Goal: Task Accomplishment & Management: Use online tool/utility

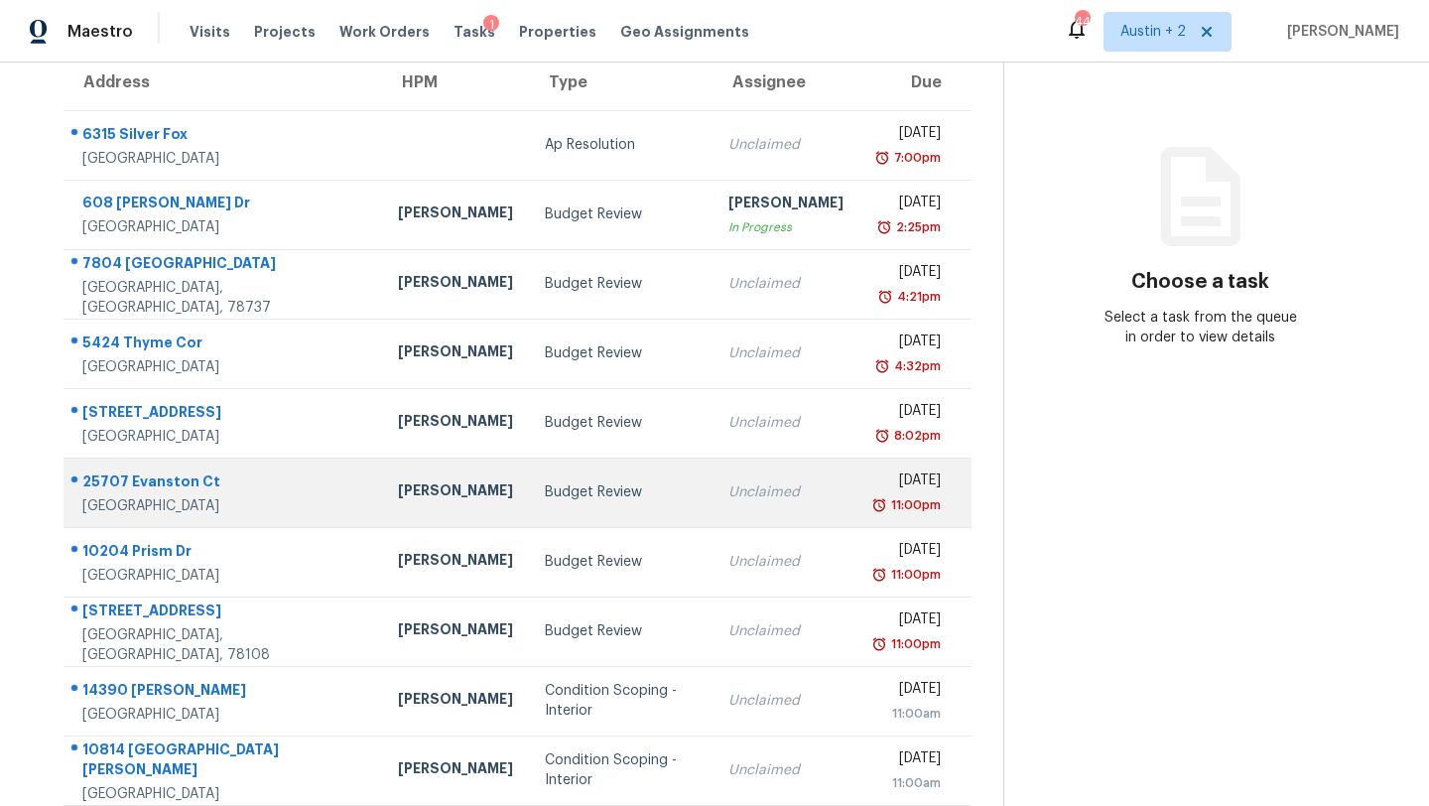
scroll to position [162, 0]
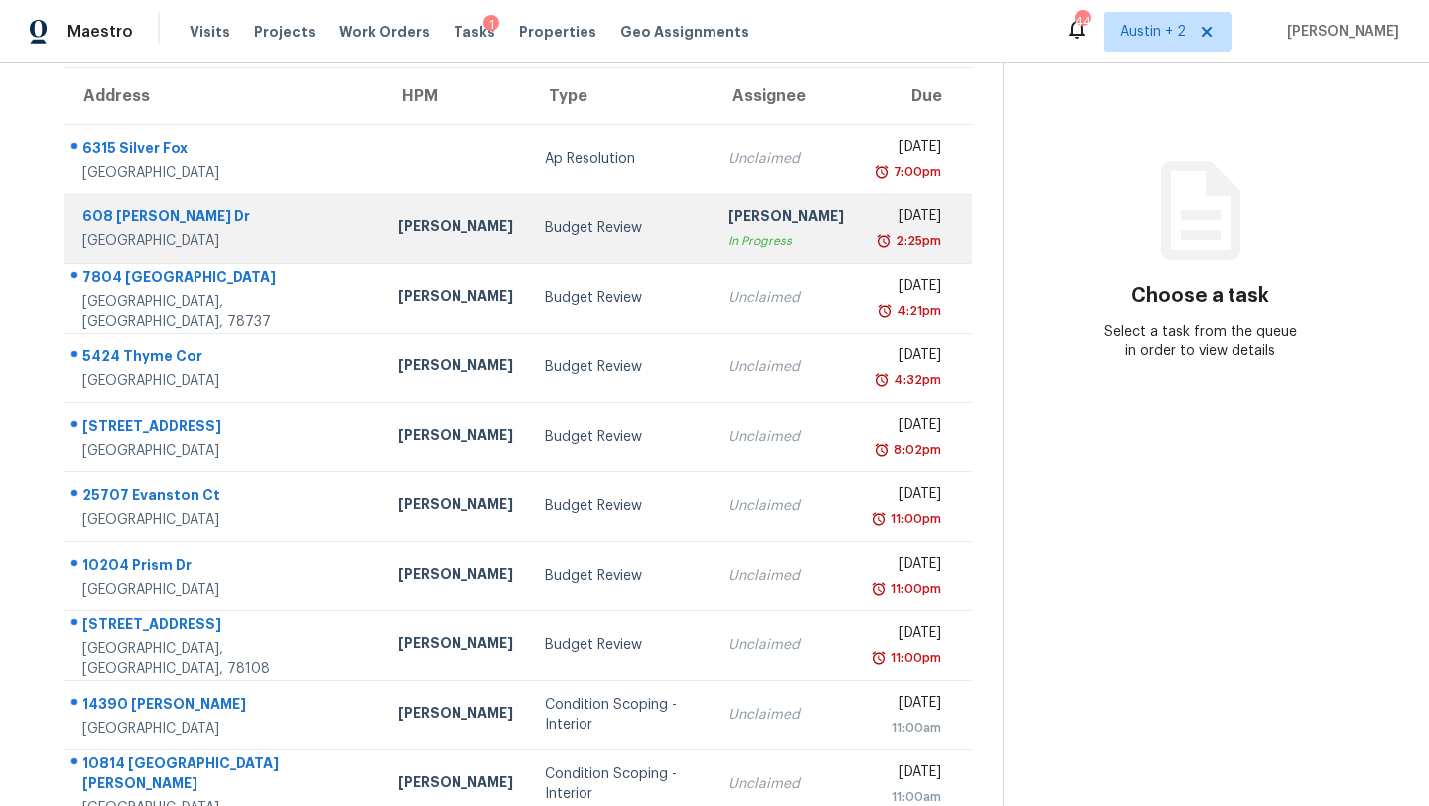
click at [398, 231] on div "[PERSON_NAME]" at bounding box center [455, 228] width 115 height 25
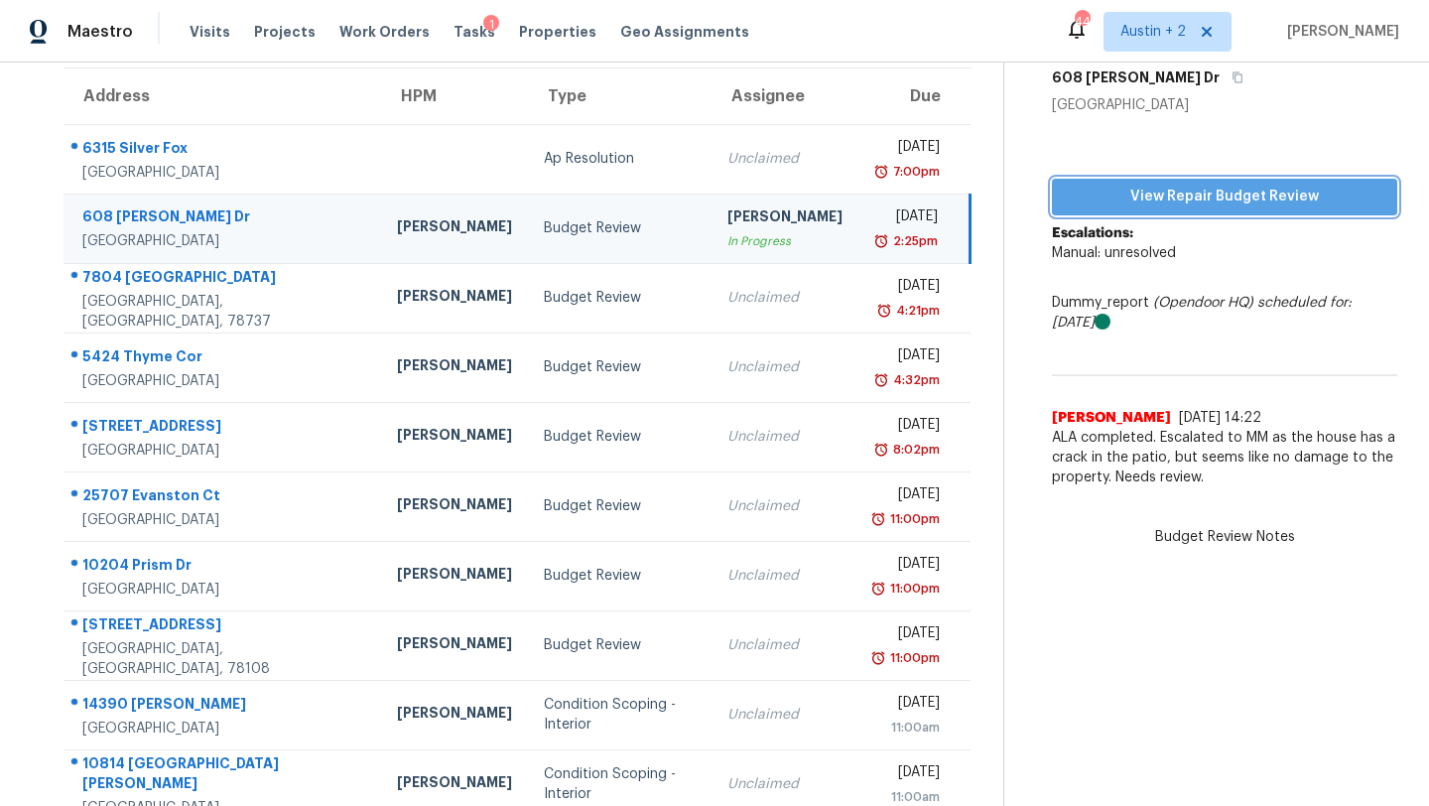
click at [1125, 206] on span "View Repair Budget Review" at bounding box center [1225, 197] width 314 height 25
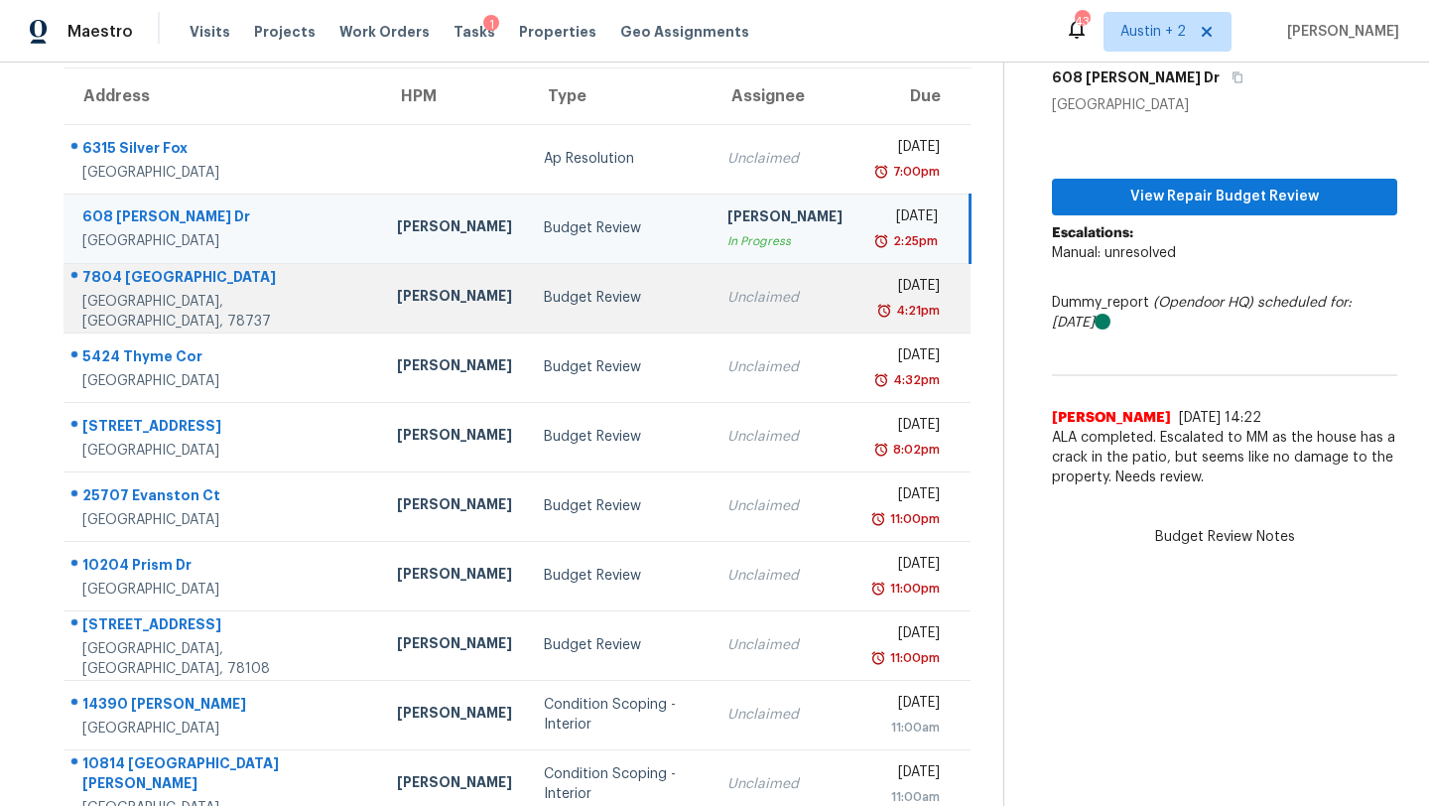
click at [544, 305] on div "Budget Review" at bounding box center [620, 298] width 152 height 20
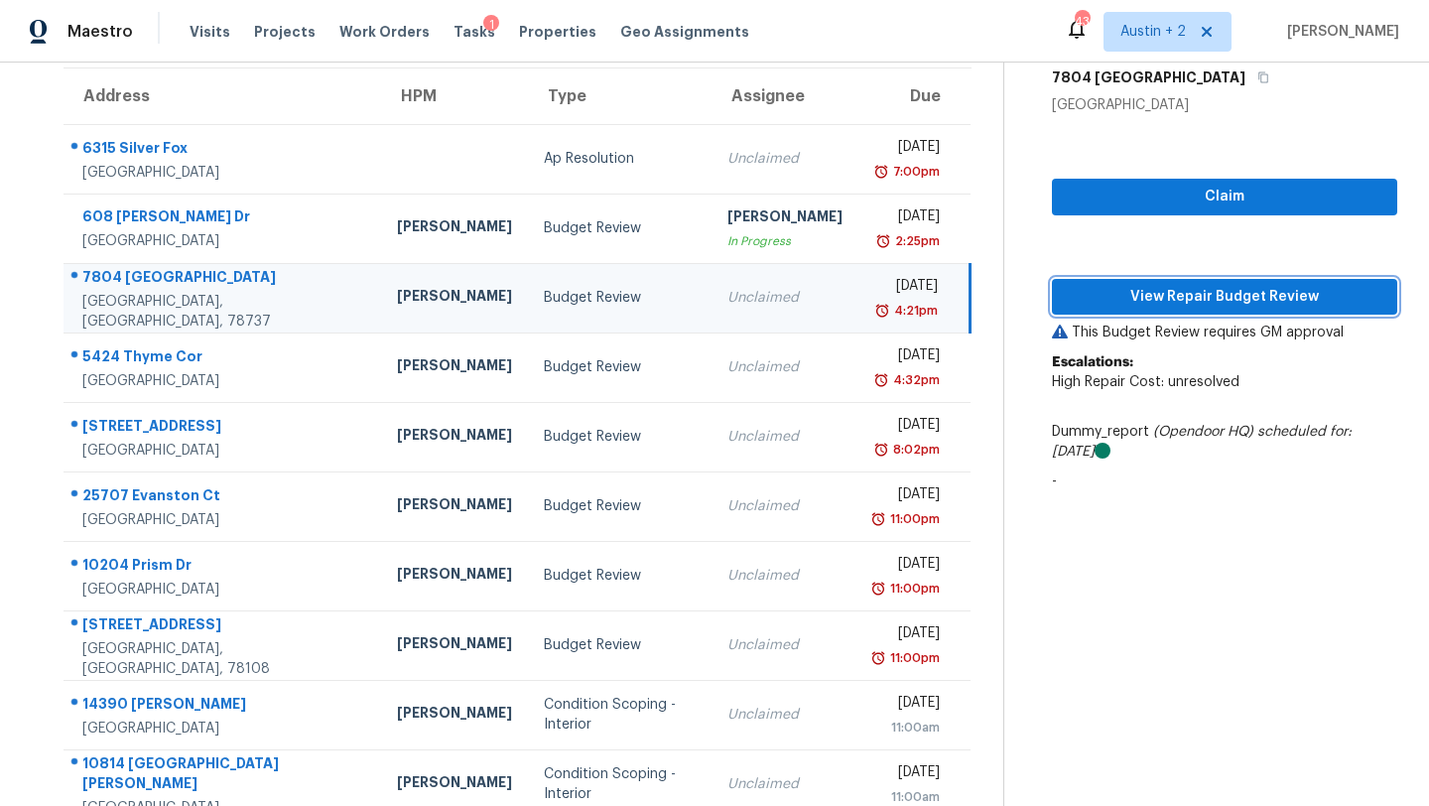
click at [1173, 302] on span "View Repair Budget Review" at bounding box center [1225, 297] width 314 height 25
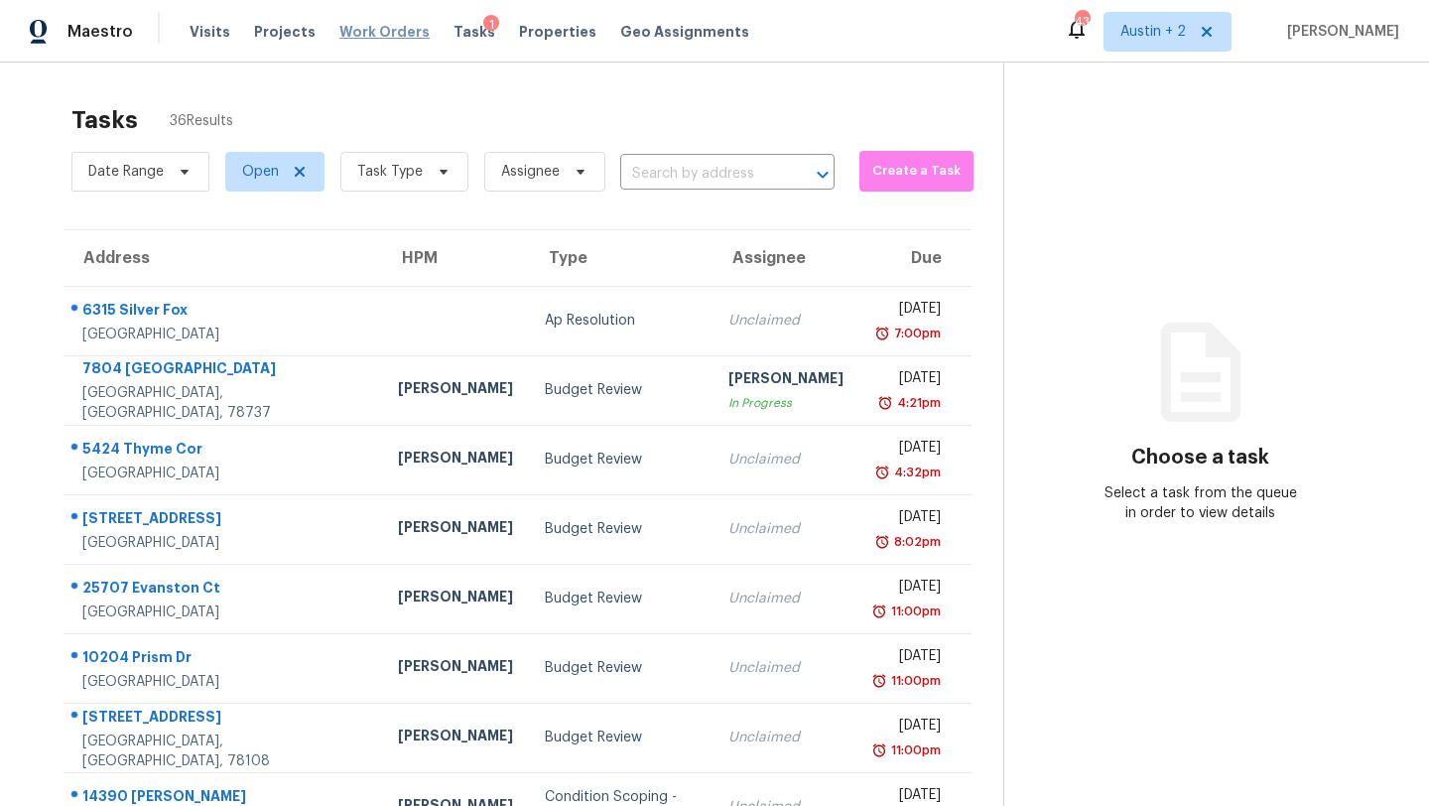
click at [348, 39] on span "Work Orders" at bounding box center [384, 32] width 90 height 20
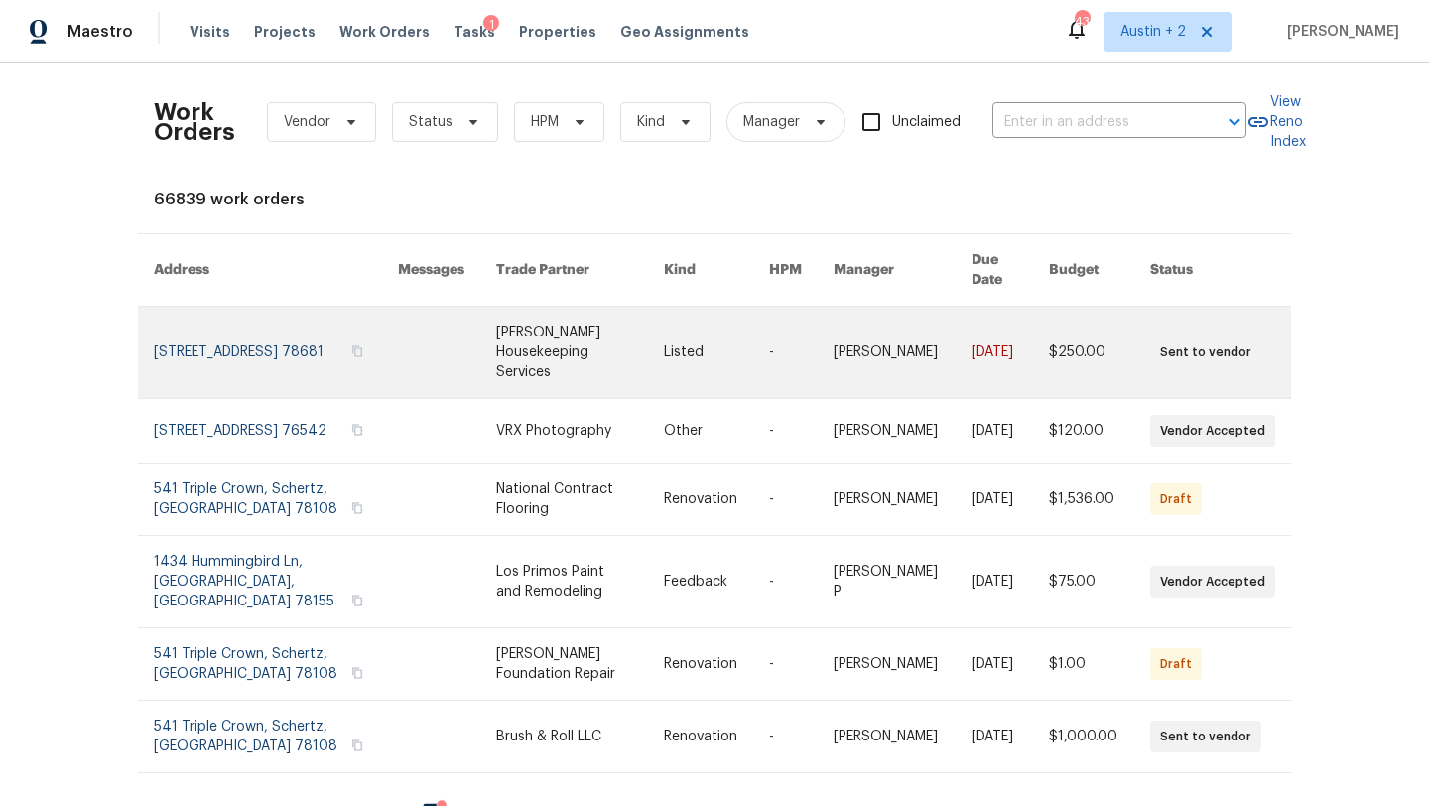
click at [569, 311] on link at bounding box center [579, 352] width 167 height 91
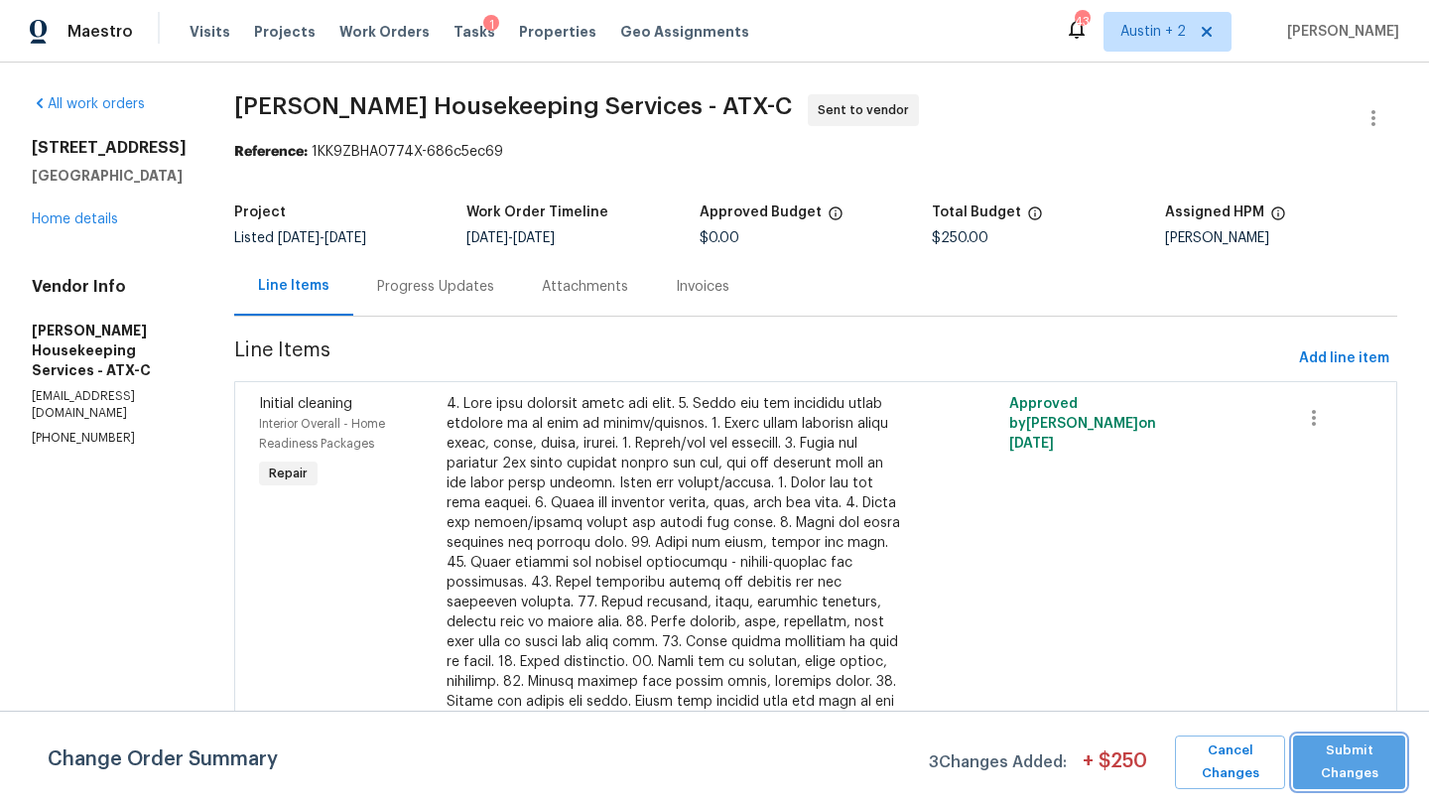
click at [1342, 760] on span "Submit Changes" at bounding box center [1349, 762] width 92 height 46
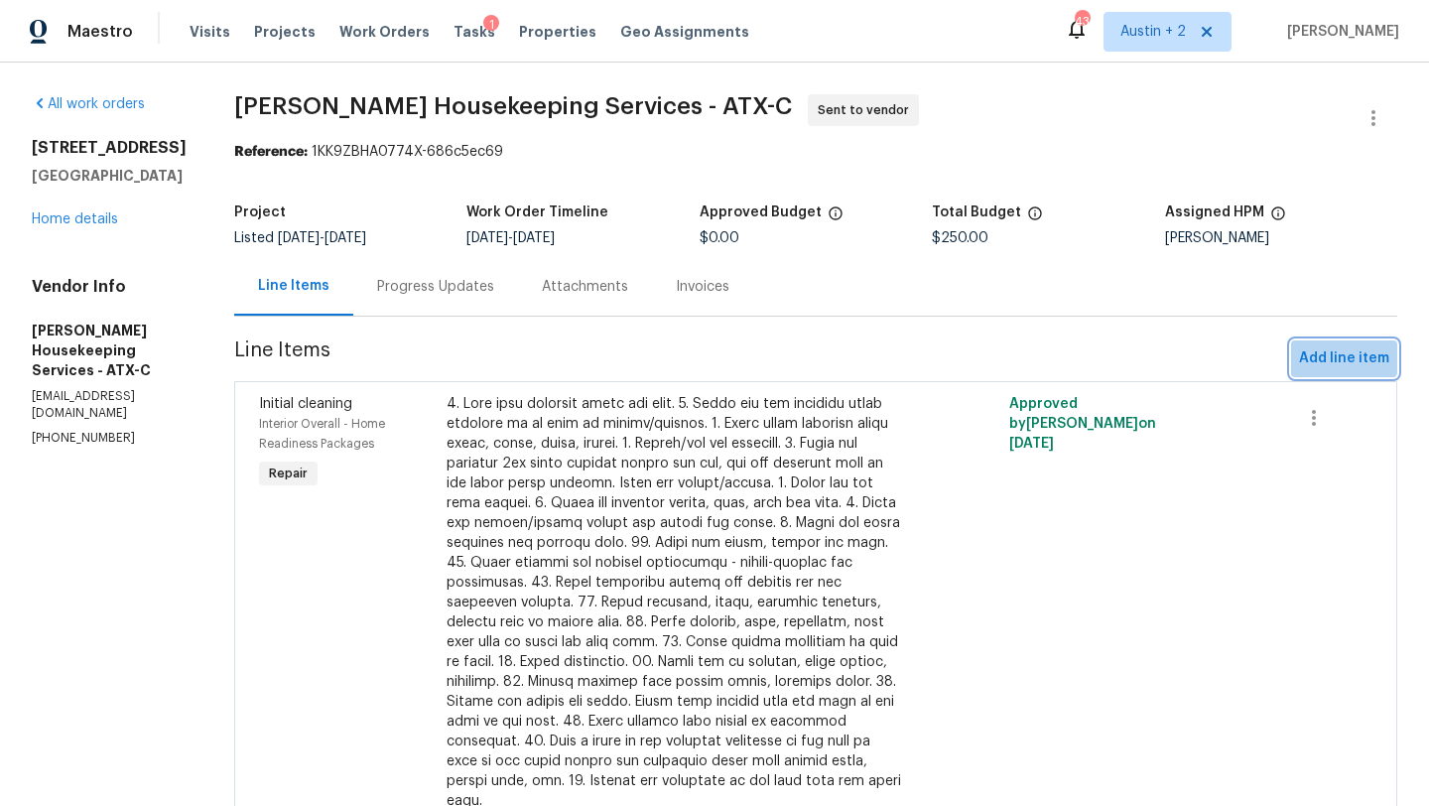
click at [1346, 347] on span "Add line item" at bounding box center [1344, 358] width 90 height 25
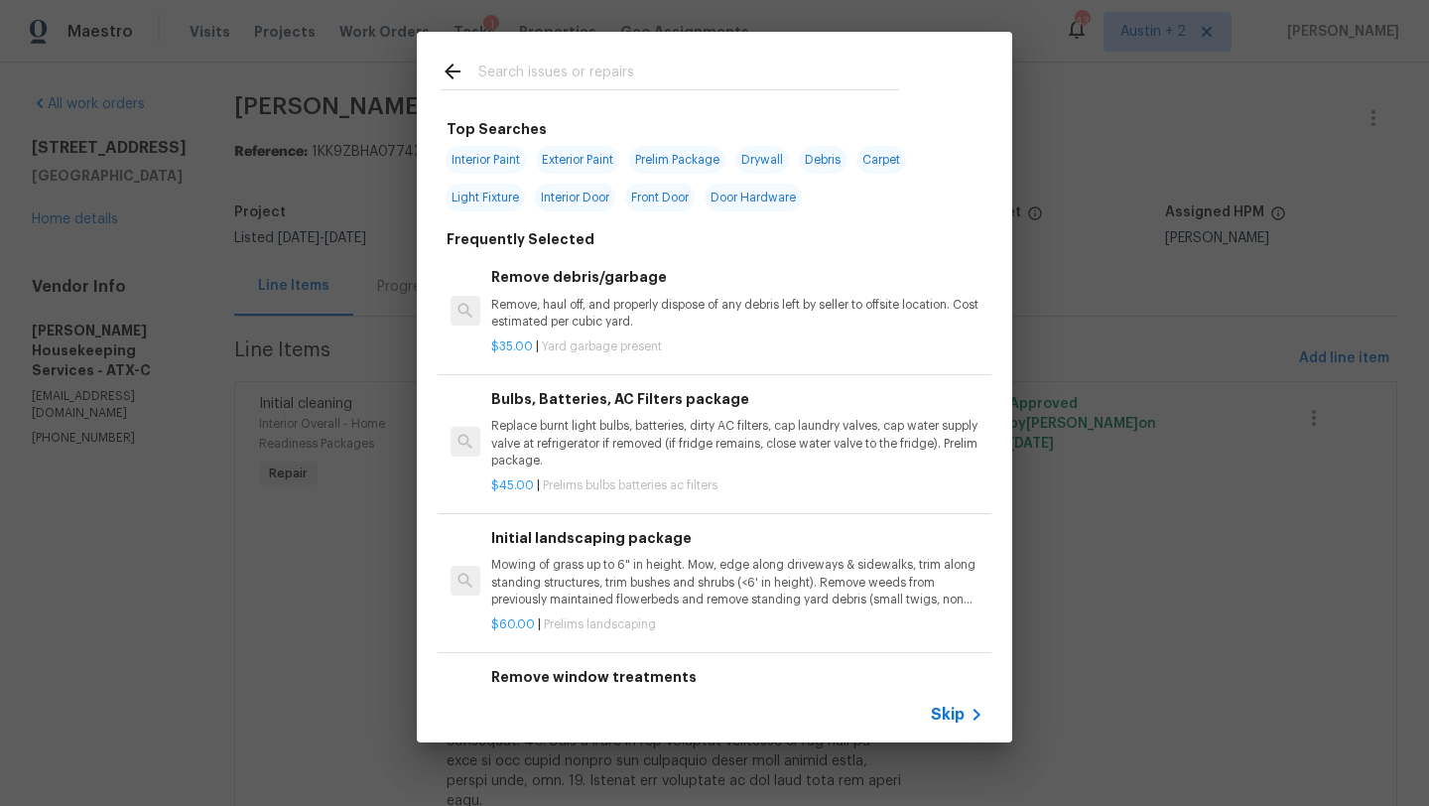
click at [585, 66] on input "text" at bounding box center [688, 75] width 421 height 30
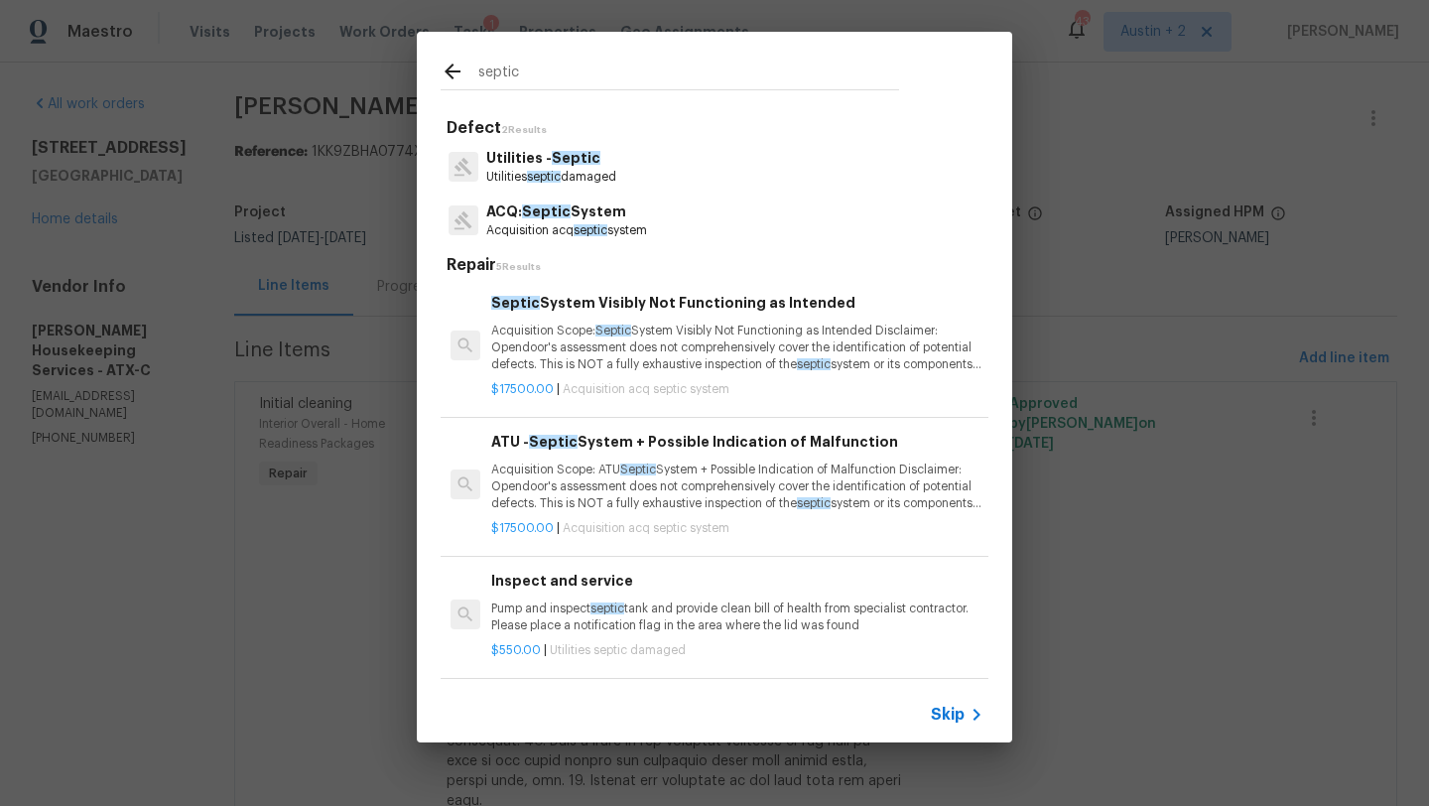
type input "septic"
click at [598, 233] on span "septic" at bounding box center [591, 230] width 34 height 12
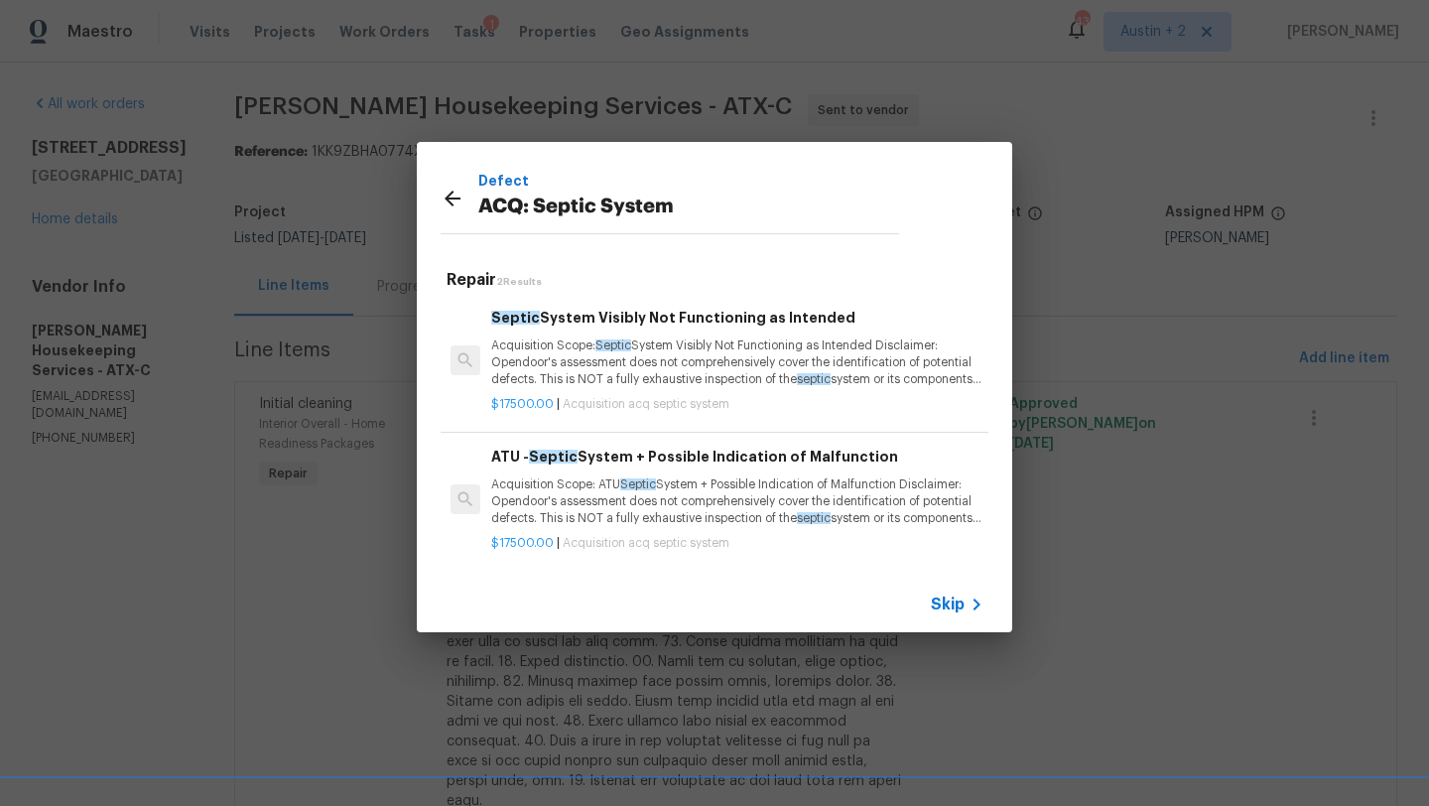
scroll to position [3, 0]
click at [450, 196] on icon at bounding box center [453, 199] width 24 height 24
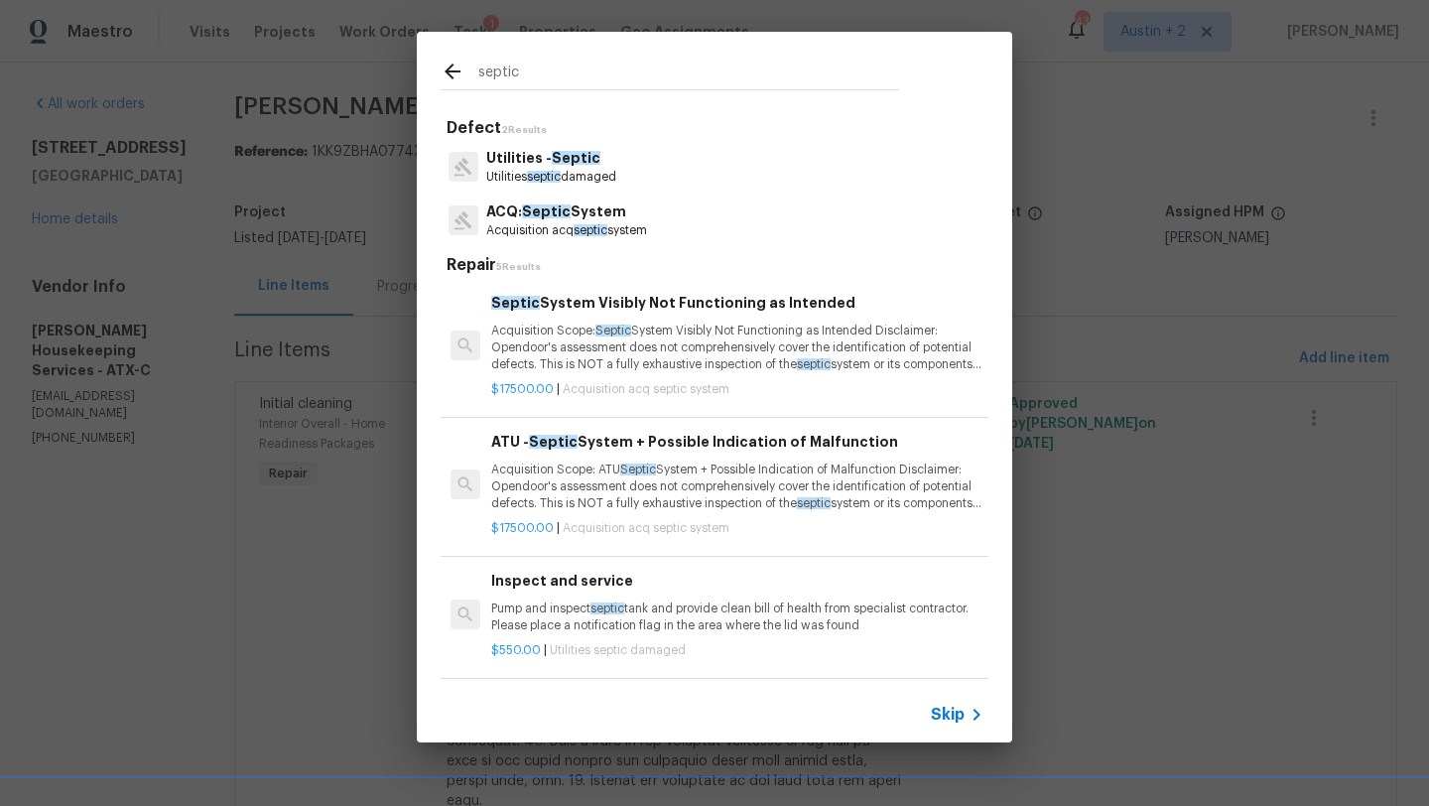
scroll to position [0, 0]
drag, startPoint x: 601, startPoint y: 74, endPoint x: 323, endPoint y: 63, distance: 279.1
click at [323, 63] on div "septic Defect 2 Results Utilities - Septic Utilities septic damaged ACQ: Septic…" at bounding box center [714, 387] width 1429 height 774
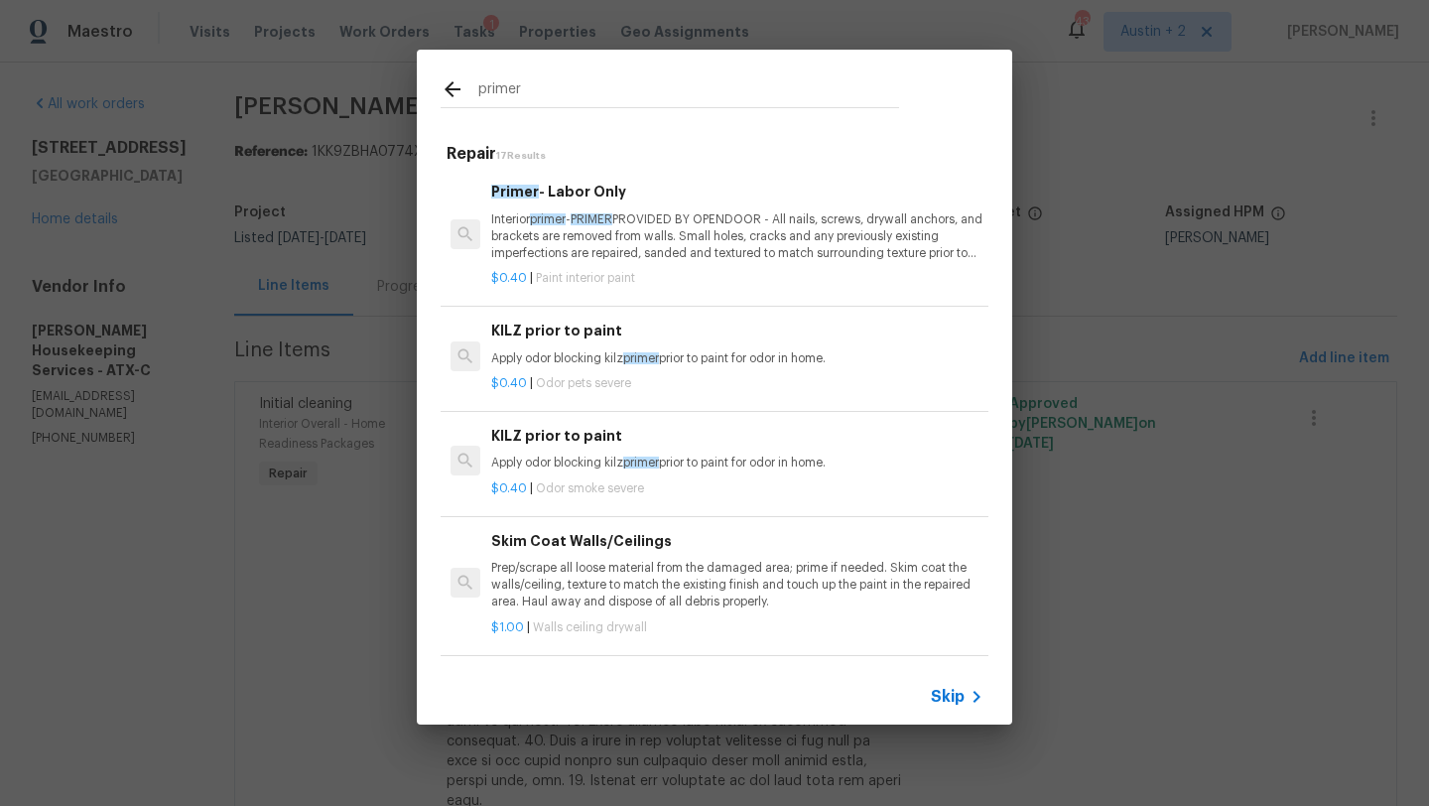
type input "primer"
click at [642, 247] on p "Interior primer - PRIMER PROVIDED BY OPENDOOR - All nails, screws, drywall anch…" at bounding box center [737, 236] width 492 height 51
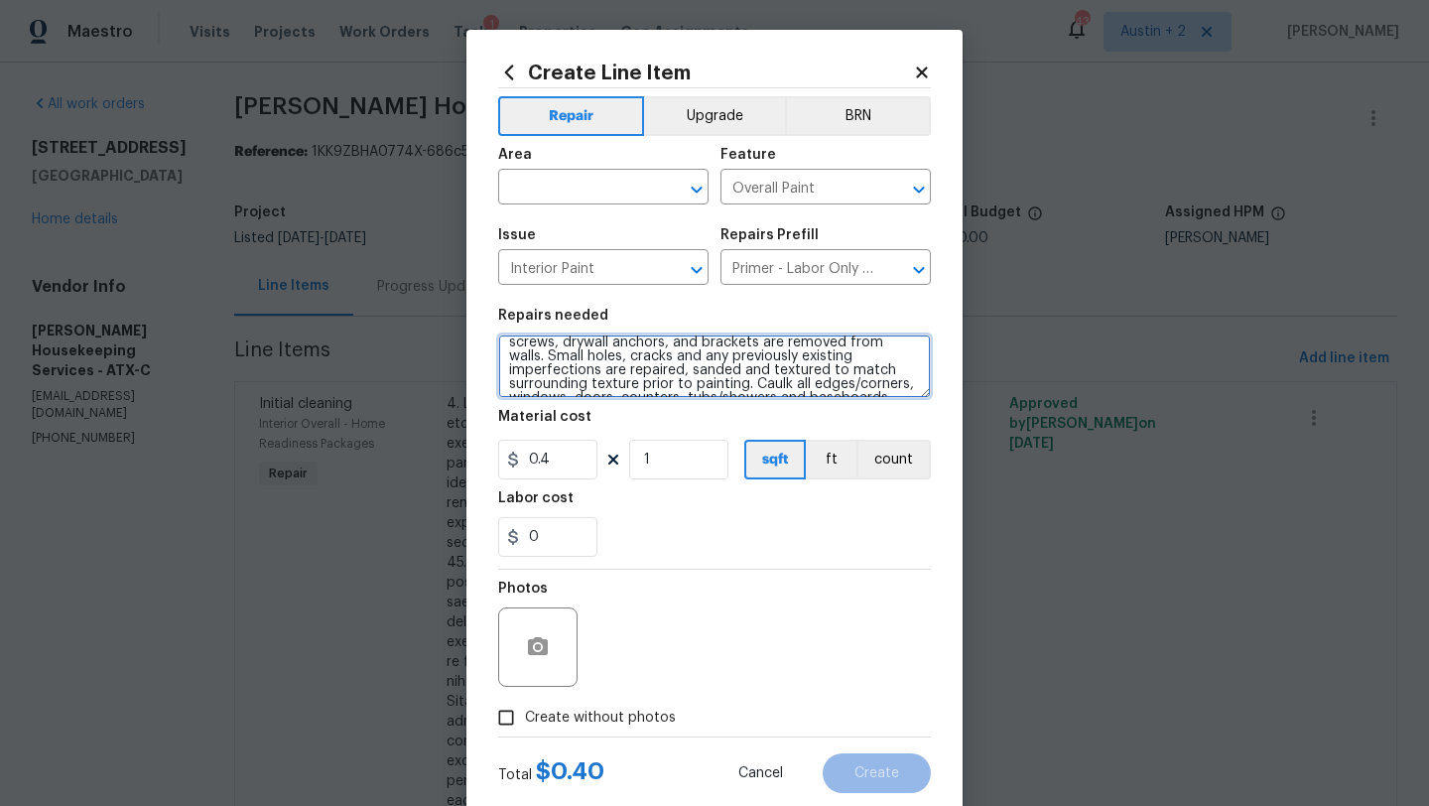
scroll to position [42, 0]
drag, startPoint x: 506, startPoint y: 354, endPoint x: 881, endPoint y: 401, distance: 378.0
click at [881, 401] on section "Repairs needed Interior primer - PRIMER PROVIDED BY OPENDOOR - All nails, screw…" at bounding box center [714, 433] width 433 height 272
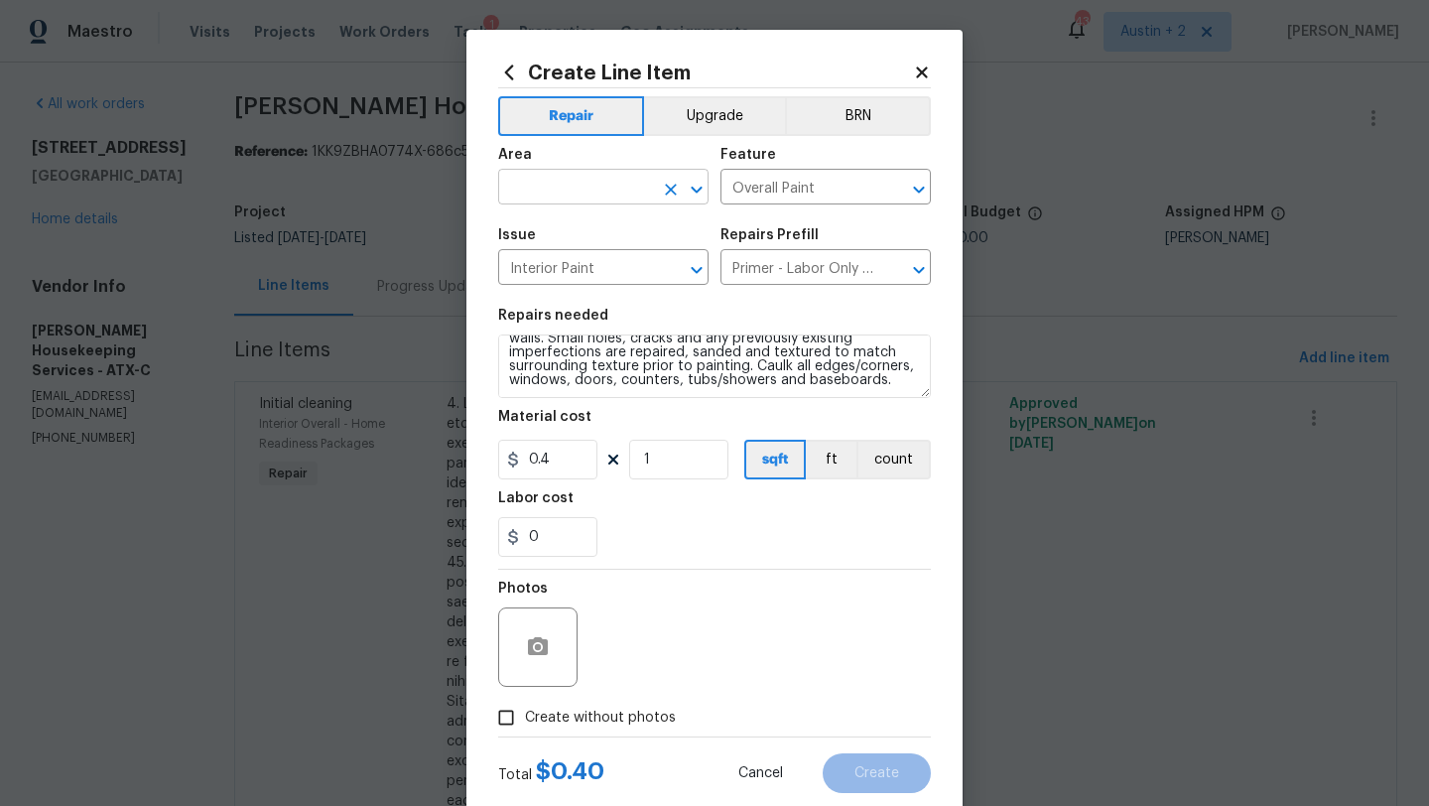
click at [634, 192] on input "text" at bounding box center [575, 189] width 155 height 31
click at [580, 247] on li "Roof" at bounding box center [603, 233] width 210 height 33
type input "Roof"
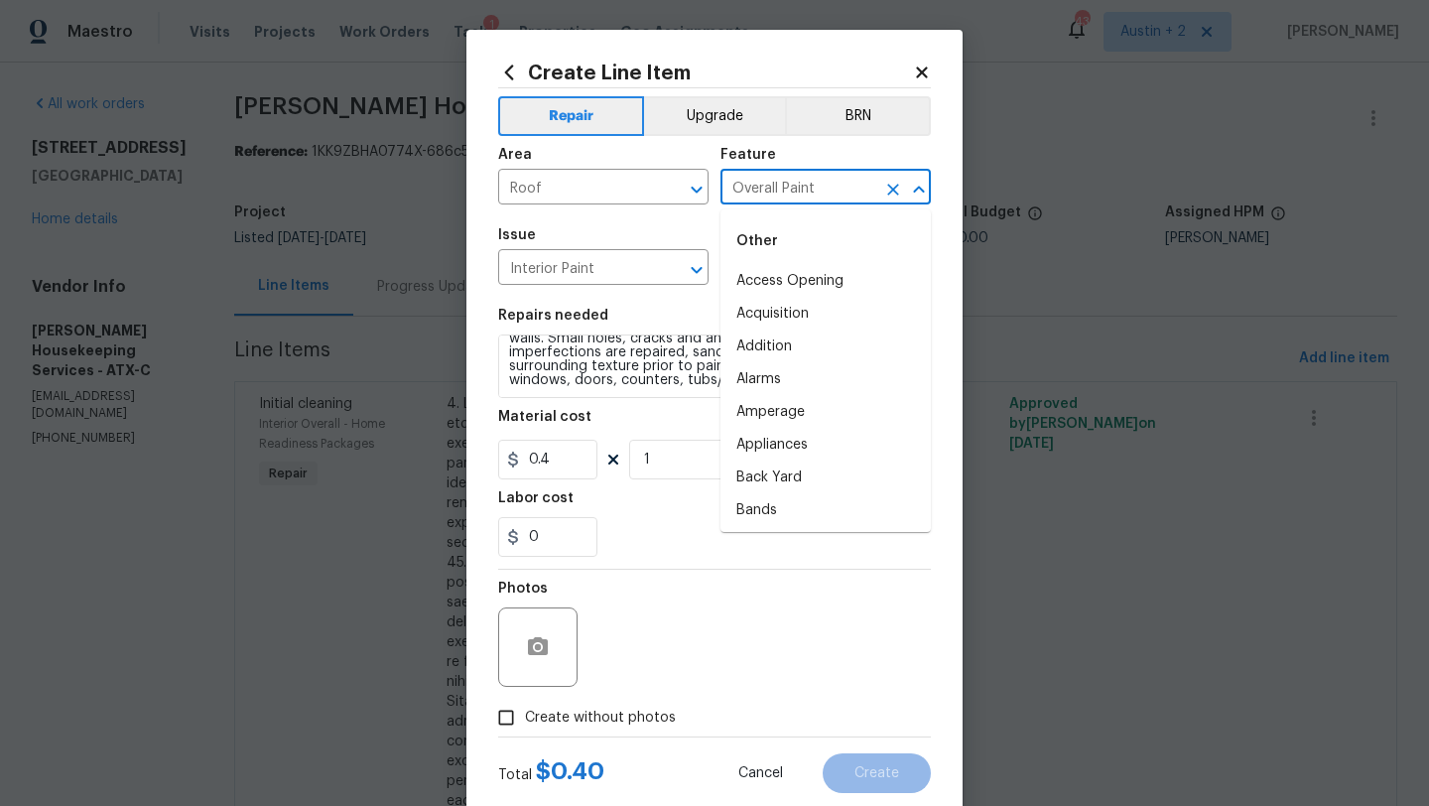
click at [792, 177] on input "Overall Paint" at bounding box center [798, 189] width 155 height 31
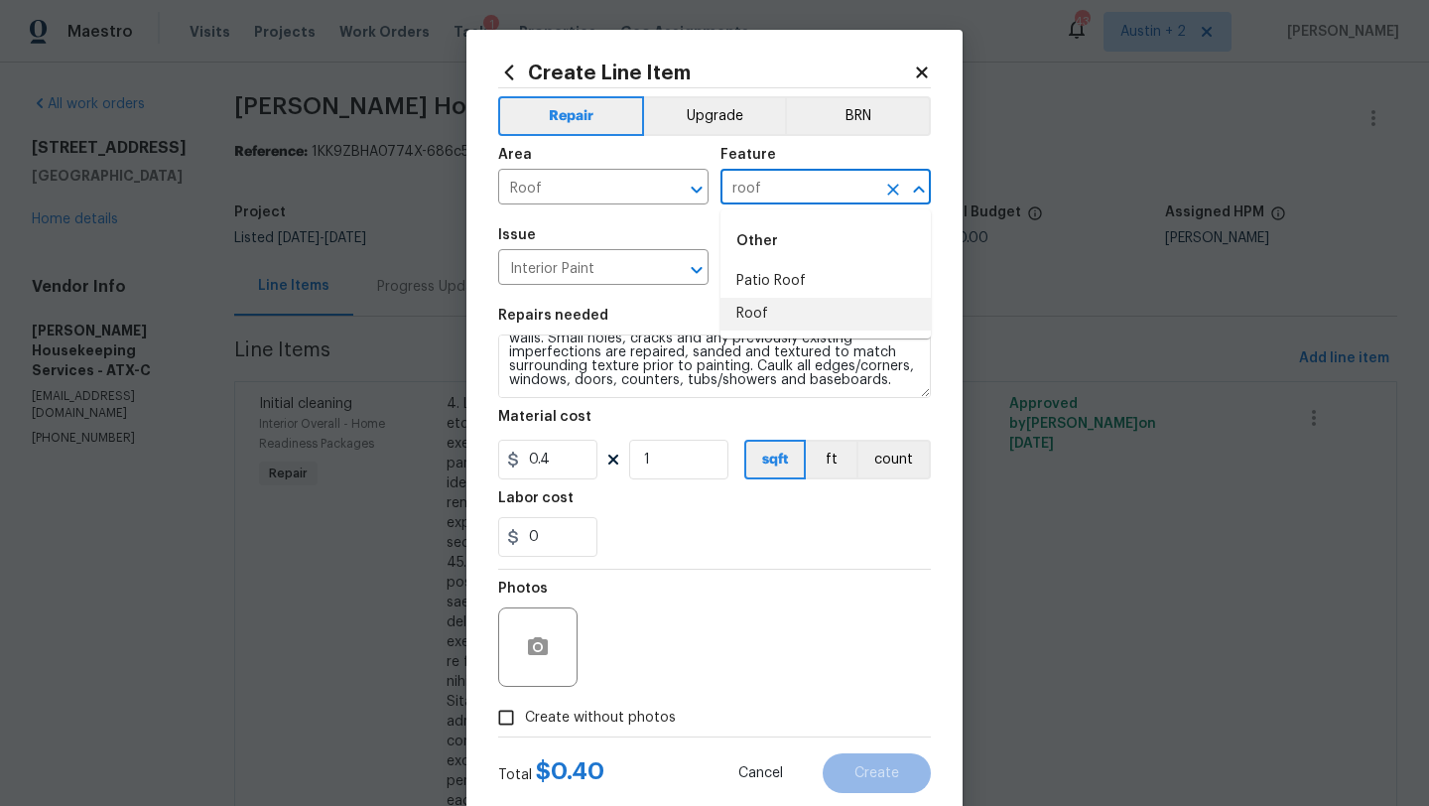
click at [753, 309] on li "Roof" at bounding box center [826, 314] width 210 height 33
type input "Roof"
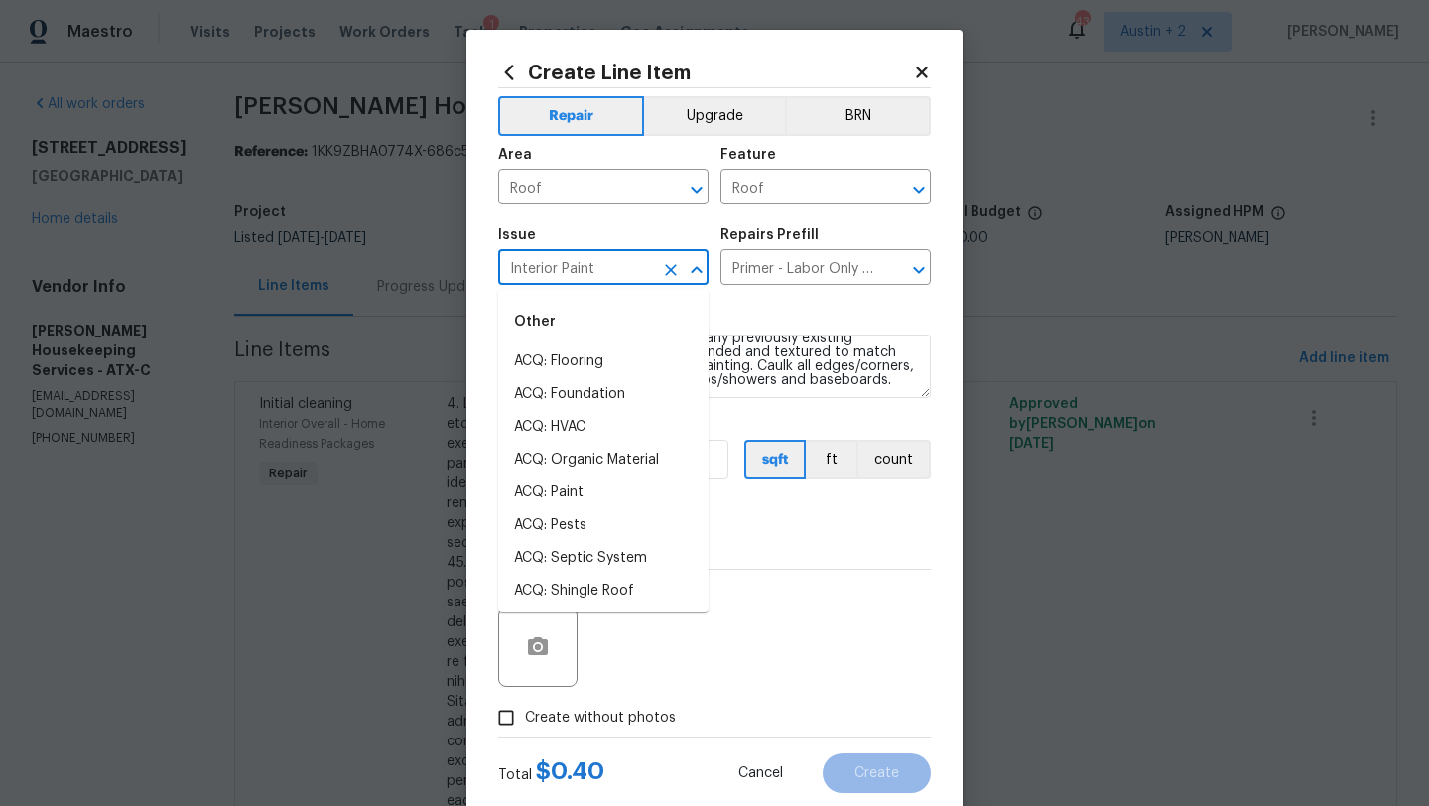
click at [594, 263] on input "Interior Paint" at bounding box center [575, 269] width 155 height 31
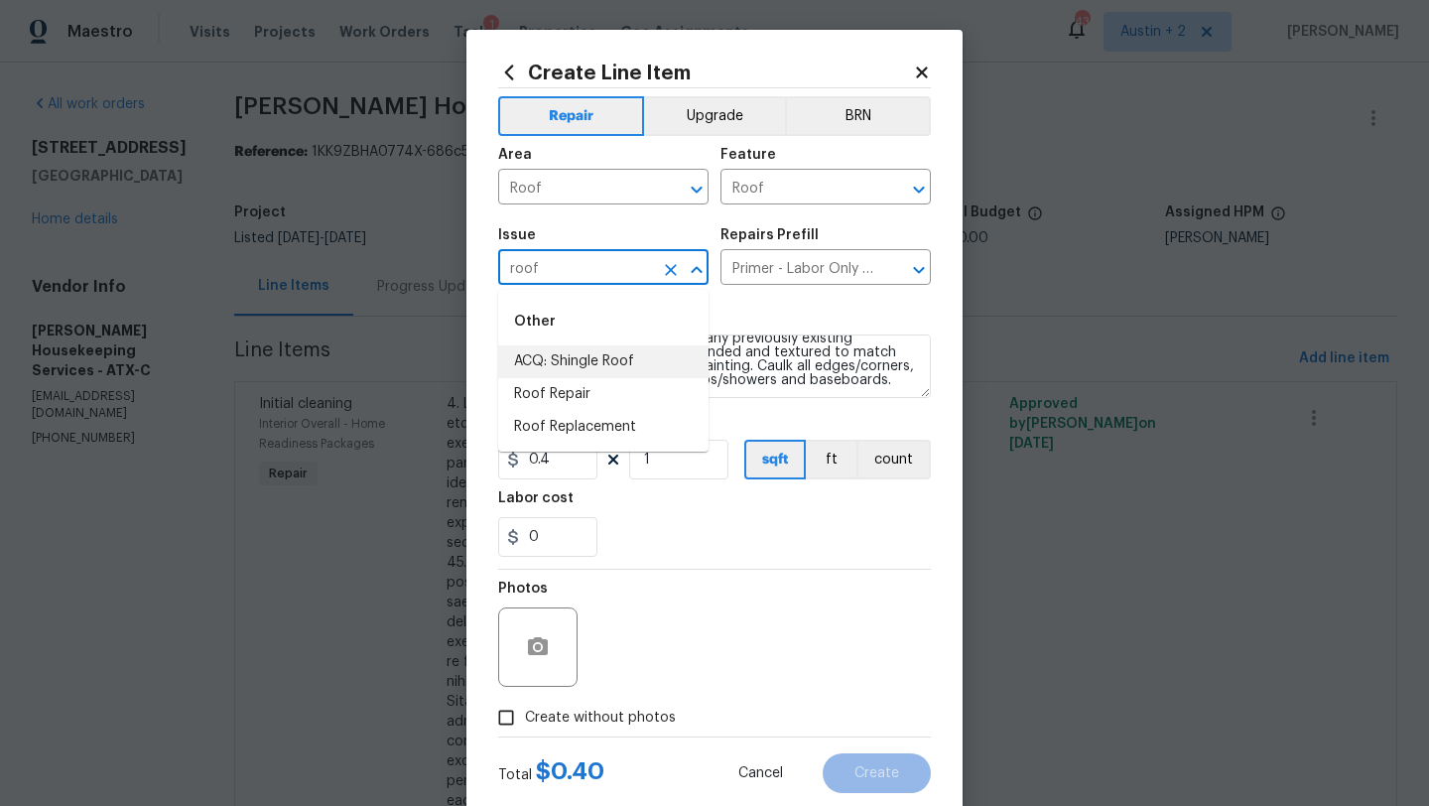
click at [543, 364] on li "ACQ: Shingle Roof" at bounding box center [603, 361] width 210 height 33
type input "ACQ: Shingle Roof"
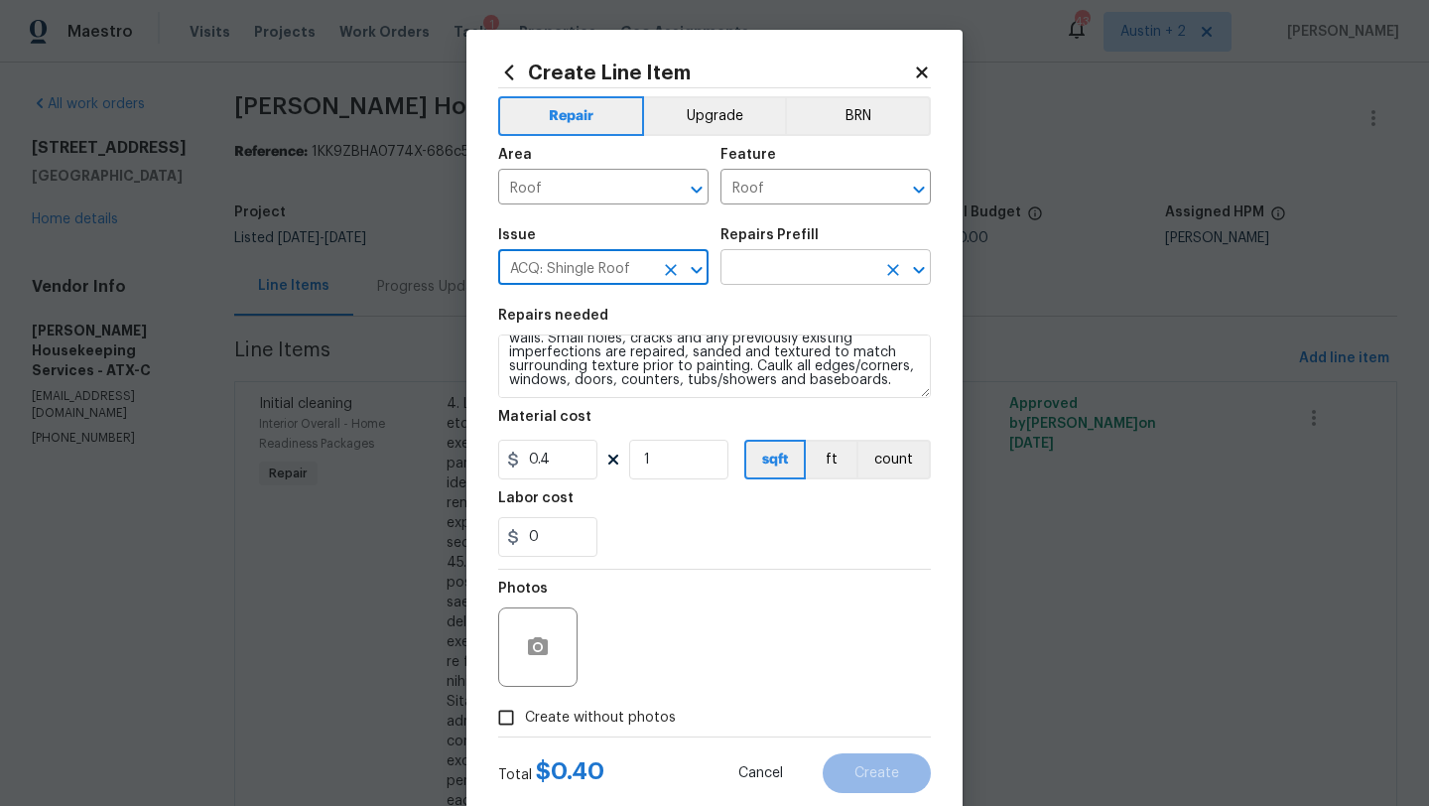
type input "ACQ: Shingle Roof"
click at [801, 282] on input "text" at bounding box center [798, 269] width 155 height 31
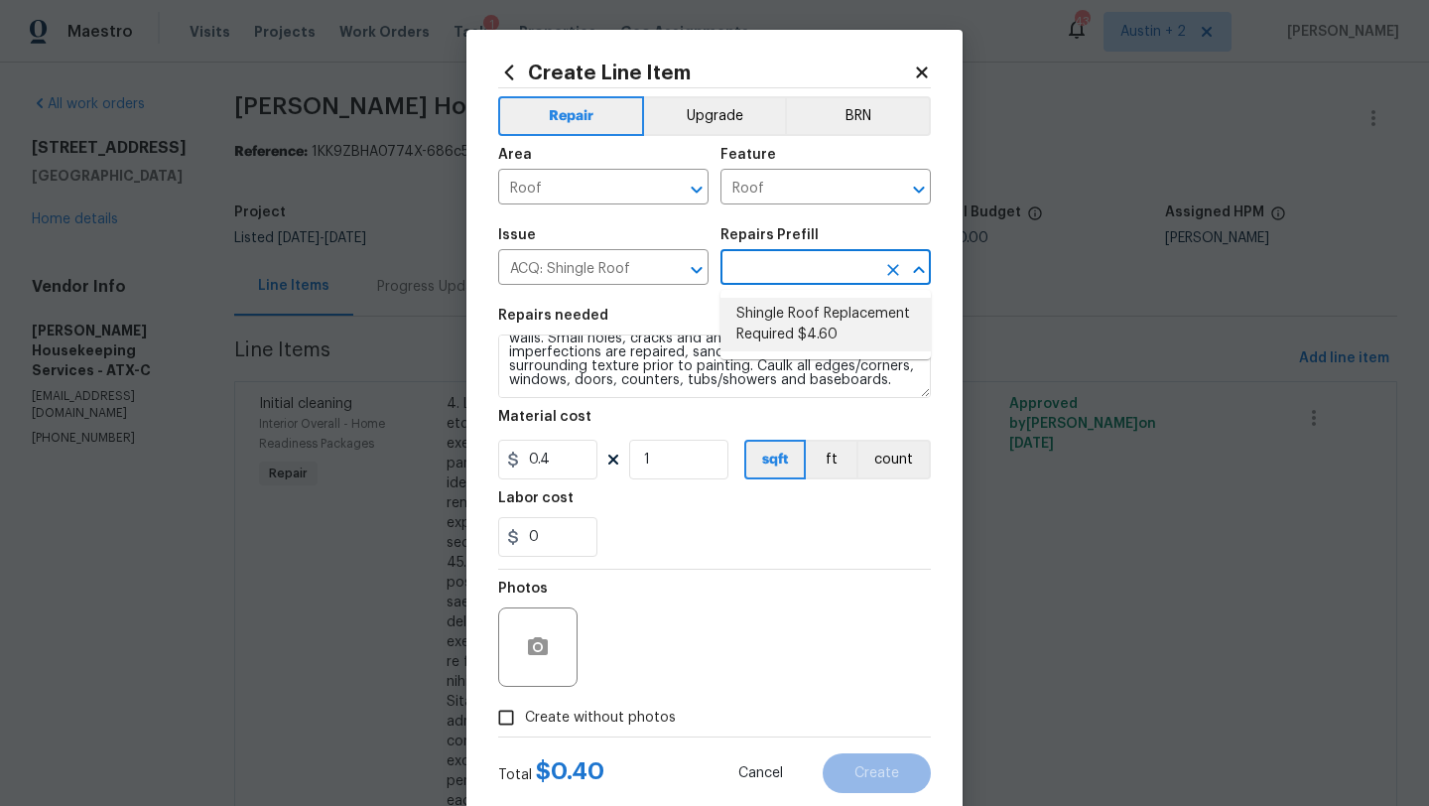
click at [792, 321] on li "Shingle Roof Replacement Required $4.60" at bounding box center [826, 325] width 210 height 54
type input "Acquisition"
type textarea "Acquisition Scope: Shingle Roof Replacement Required."
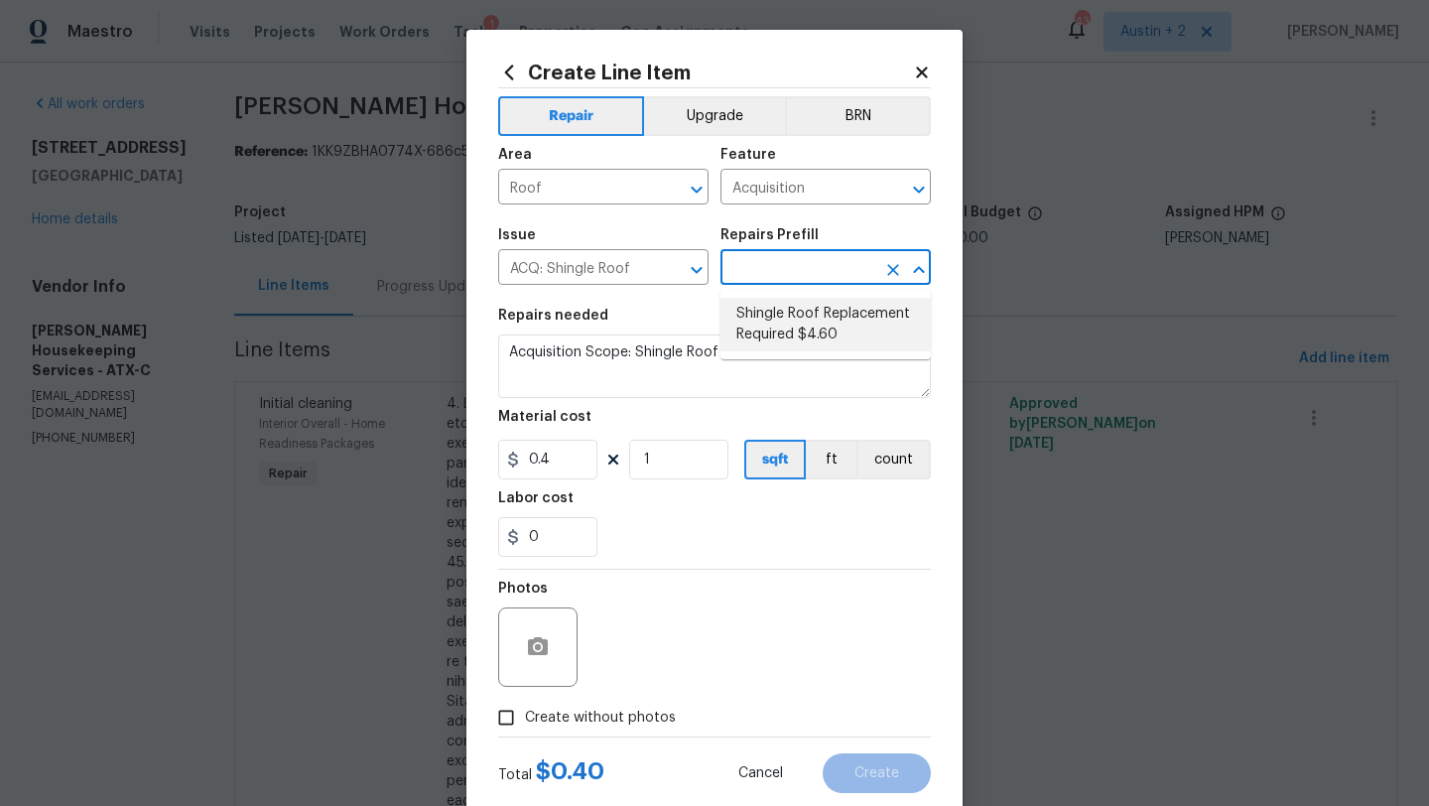
type input "Shingle Roof Replacement Required $4.60"
type input "4.6"
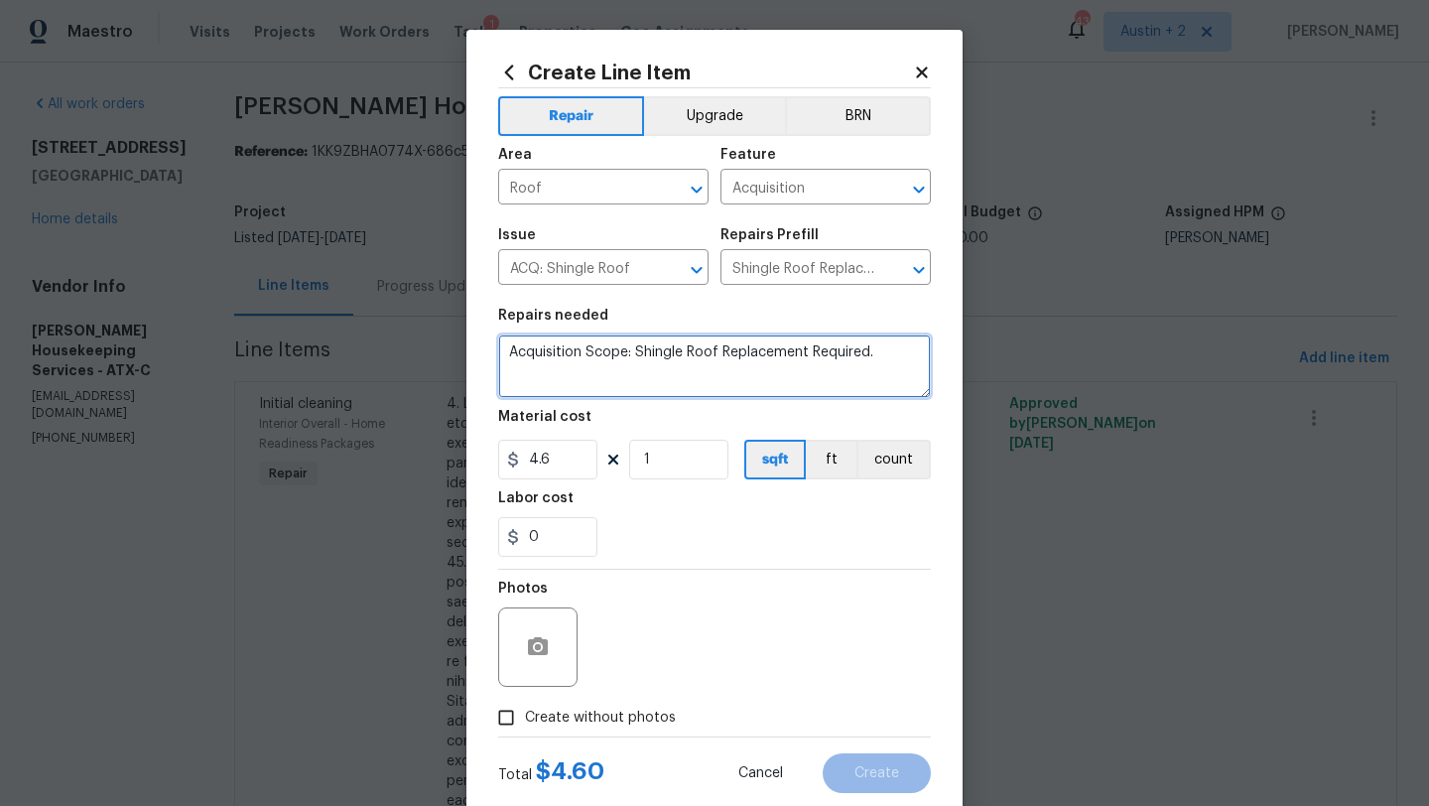
drag, startPoint x: 885, startPoint y: 353, endPoint x: 405, endPoint y: 331, distance: 480.9
click at [405, 331] on div "Create Line Item Repair Upgrade BRN Area Roof ​ Feature Acquisition ​ Issue ACQ…" at bounding box center [714, 403] width 1429 height 806
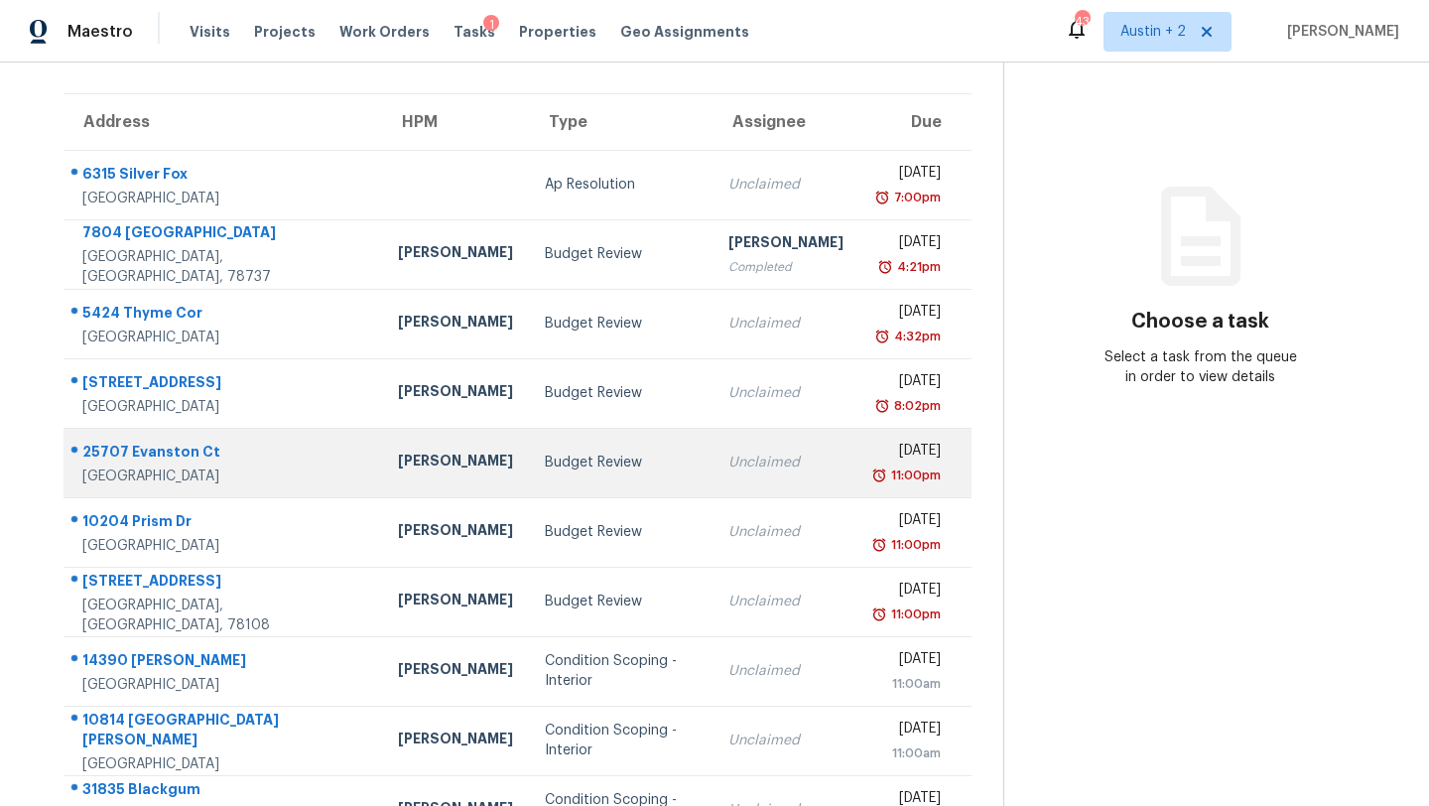
scroll to position [73, 0]
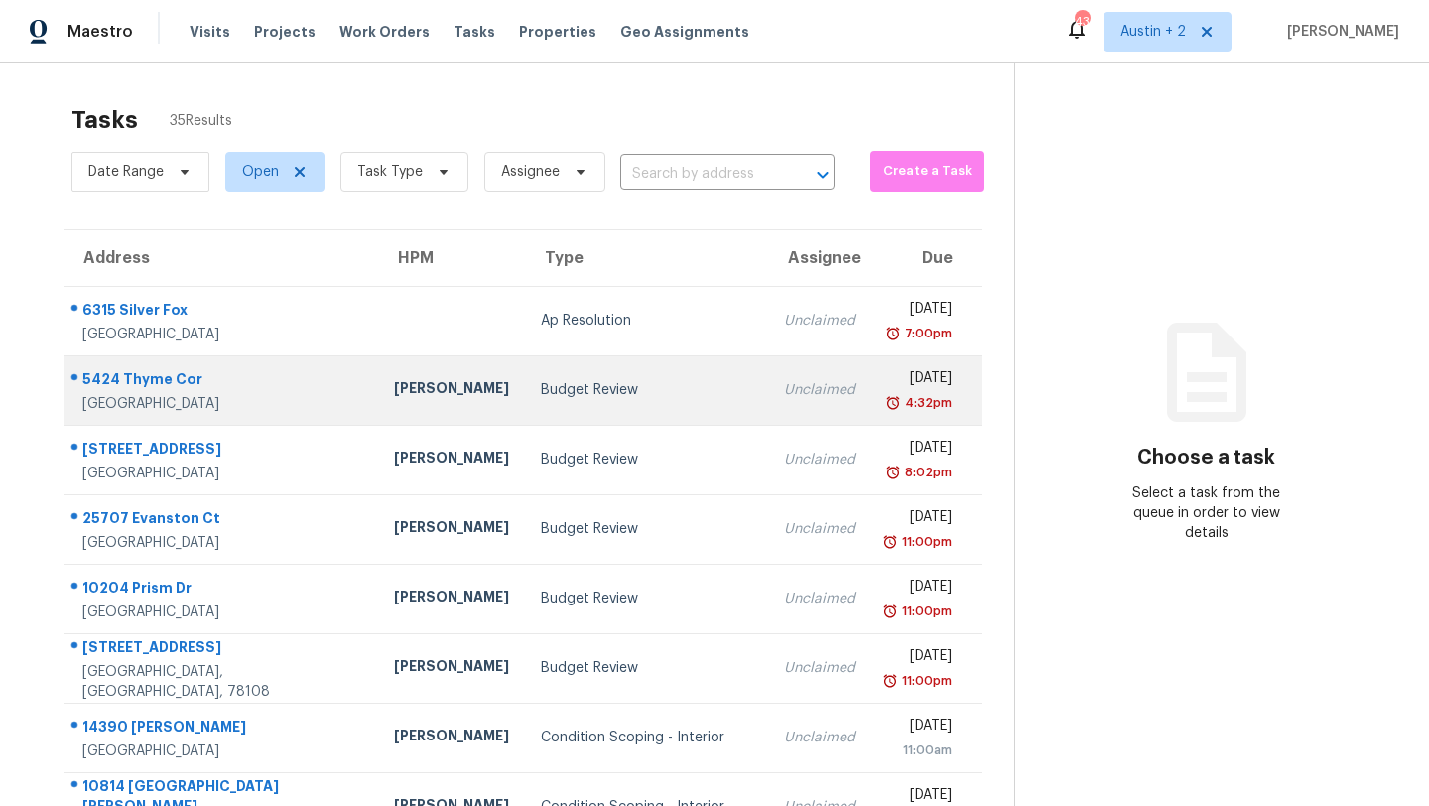
click at [541, 388] on div "Budget Review" at bounding box center [646, 390] width 211 height 20
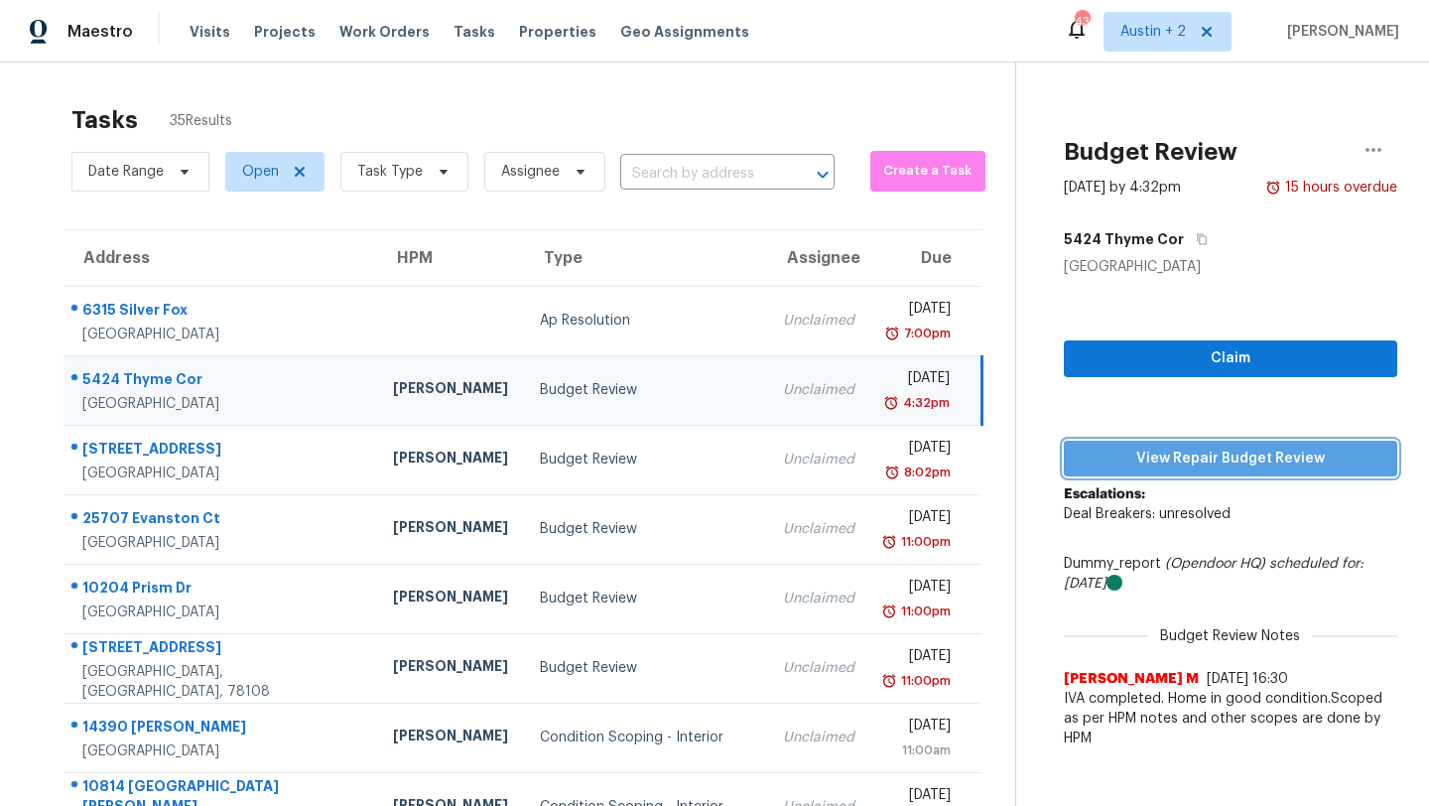
click at [1212, 466] on span "View Repair Budget Review" at bounding box center [1231, 459] width 302 height 25
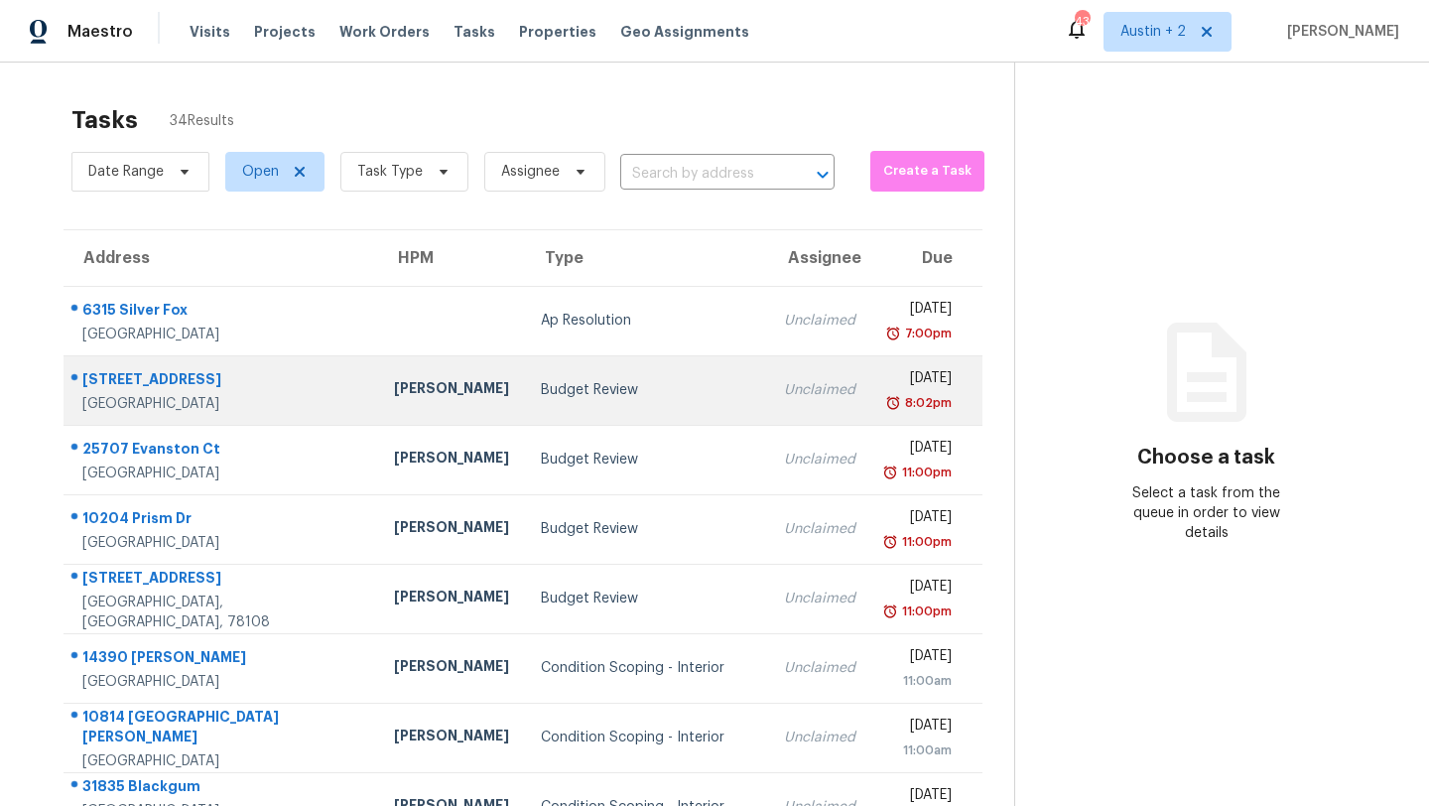
click at [541, 390] on div "Budget Review" at bounding box center [646, 390] width 211 height 20
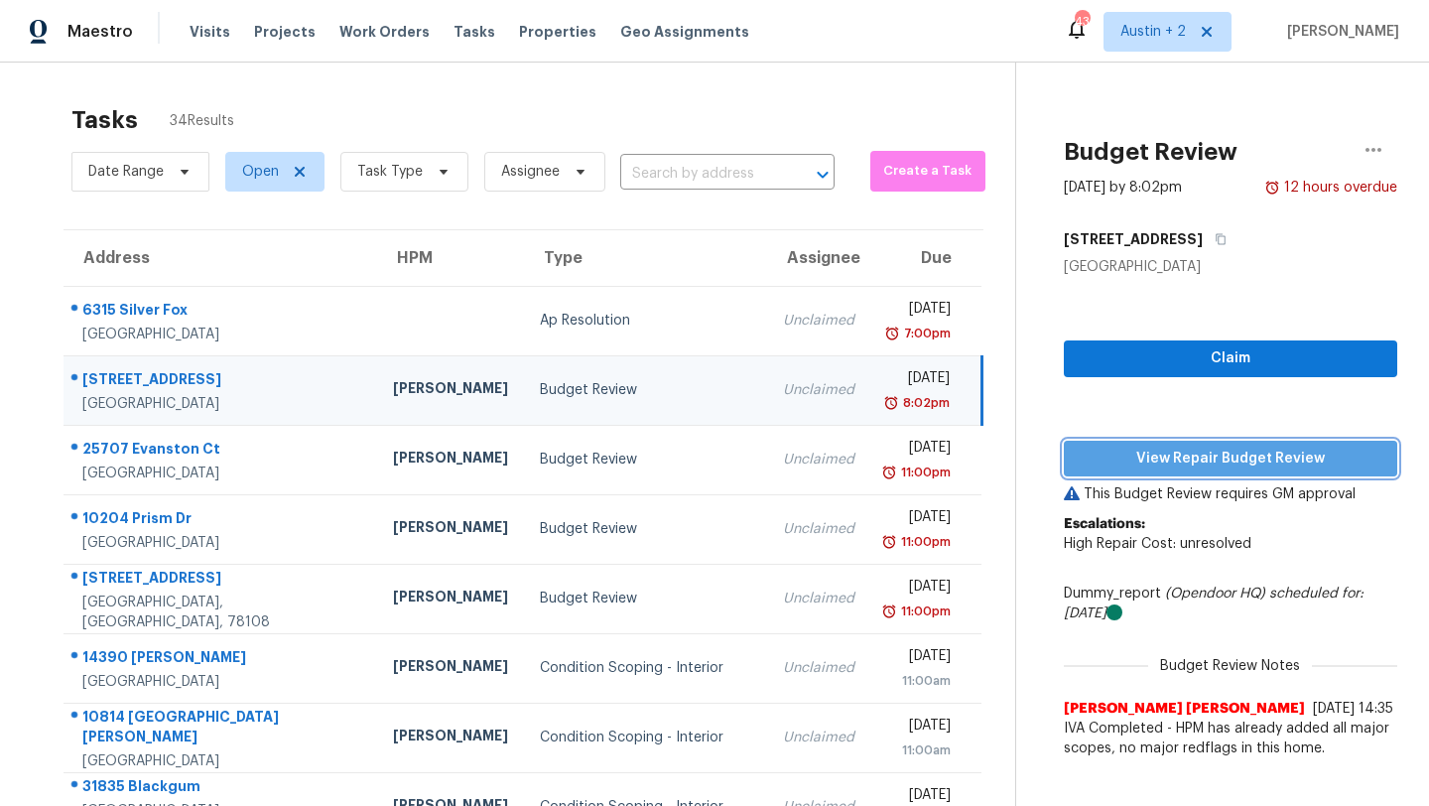
click at [1080, 447] on span "View Repair Budget Review" at bounding box center [1231, 459] width 302 height 25
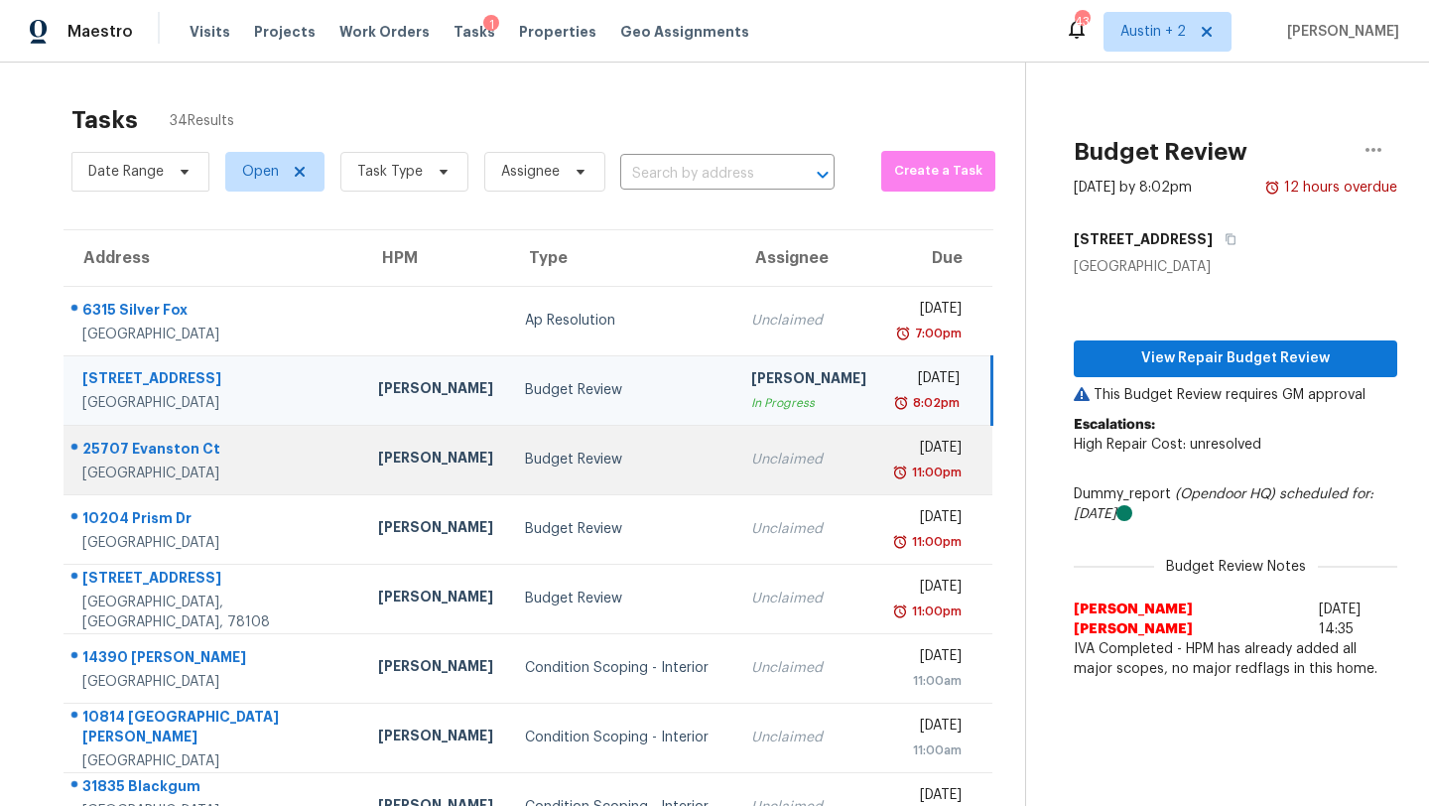
click at [371, 460] on td "[PERSON_NAME]" at bounding box center [435, 459] width 147 height 69
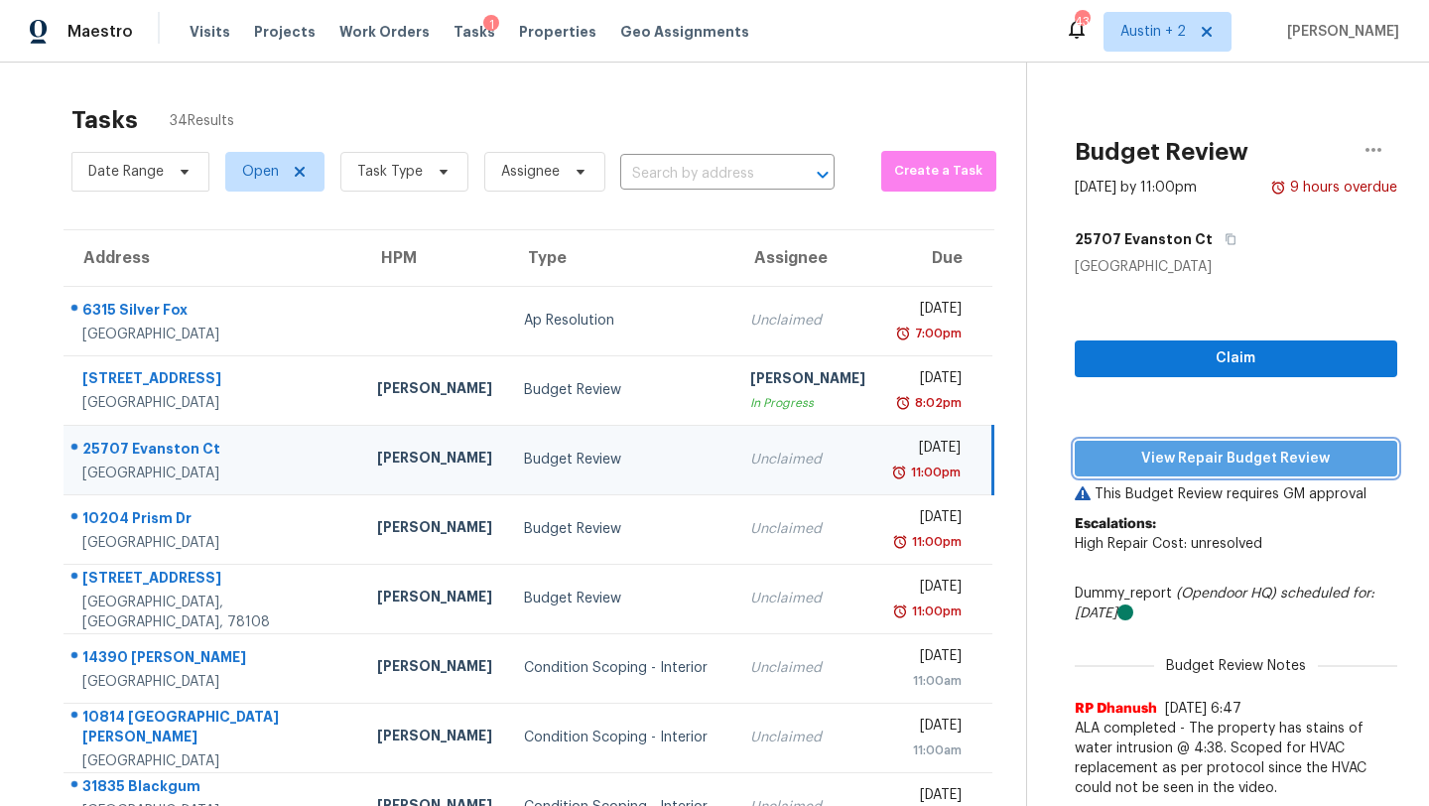
click at [1157, 467] on span "View Repair Budget Review" at bounding box center [1236, 459] width 291 height 25
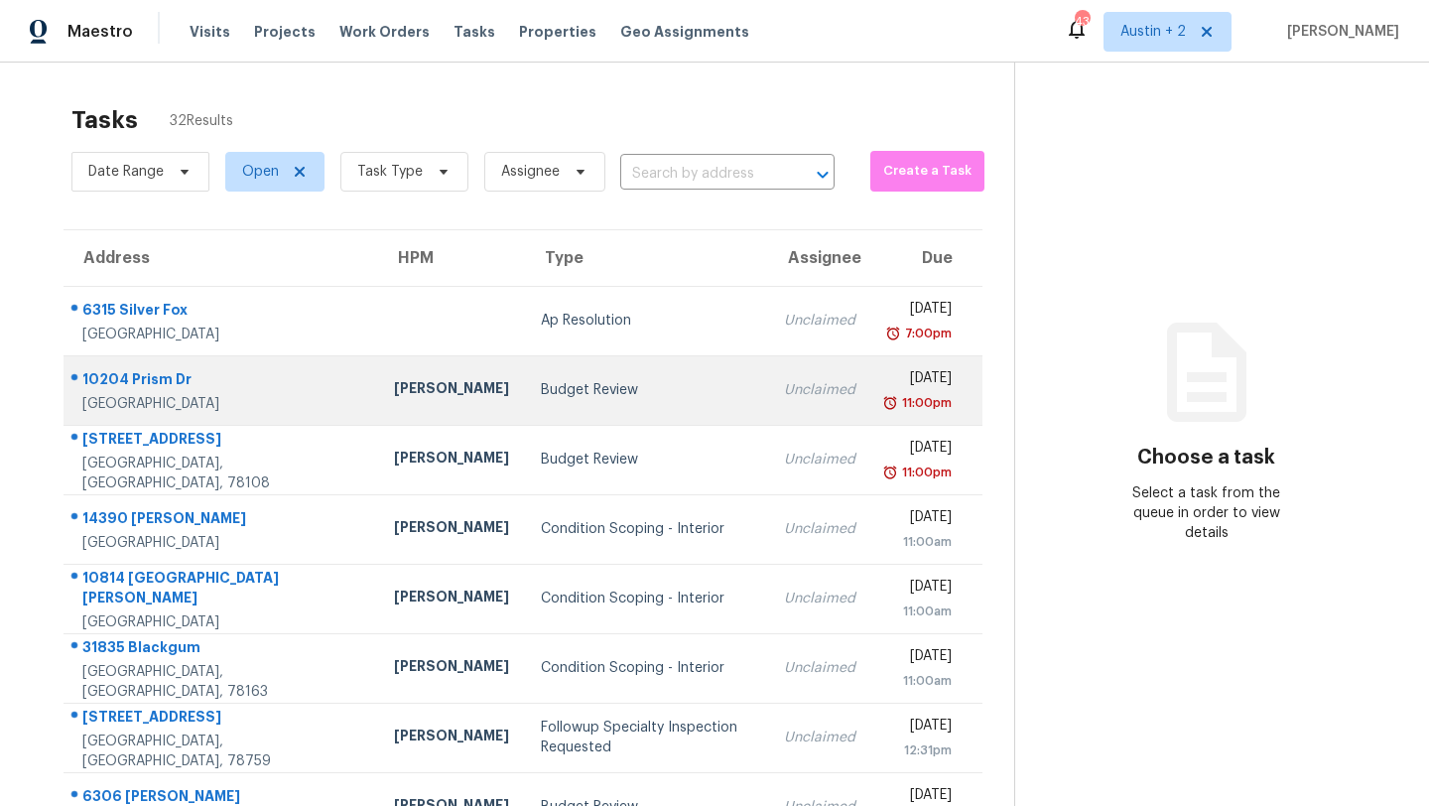
click at [541, 397] on div "Budget Review" at bounding box center [646, 390] width 211 height 20
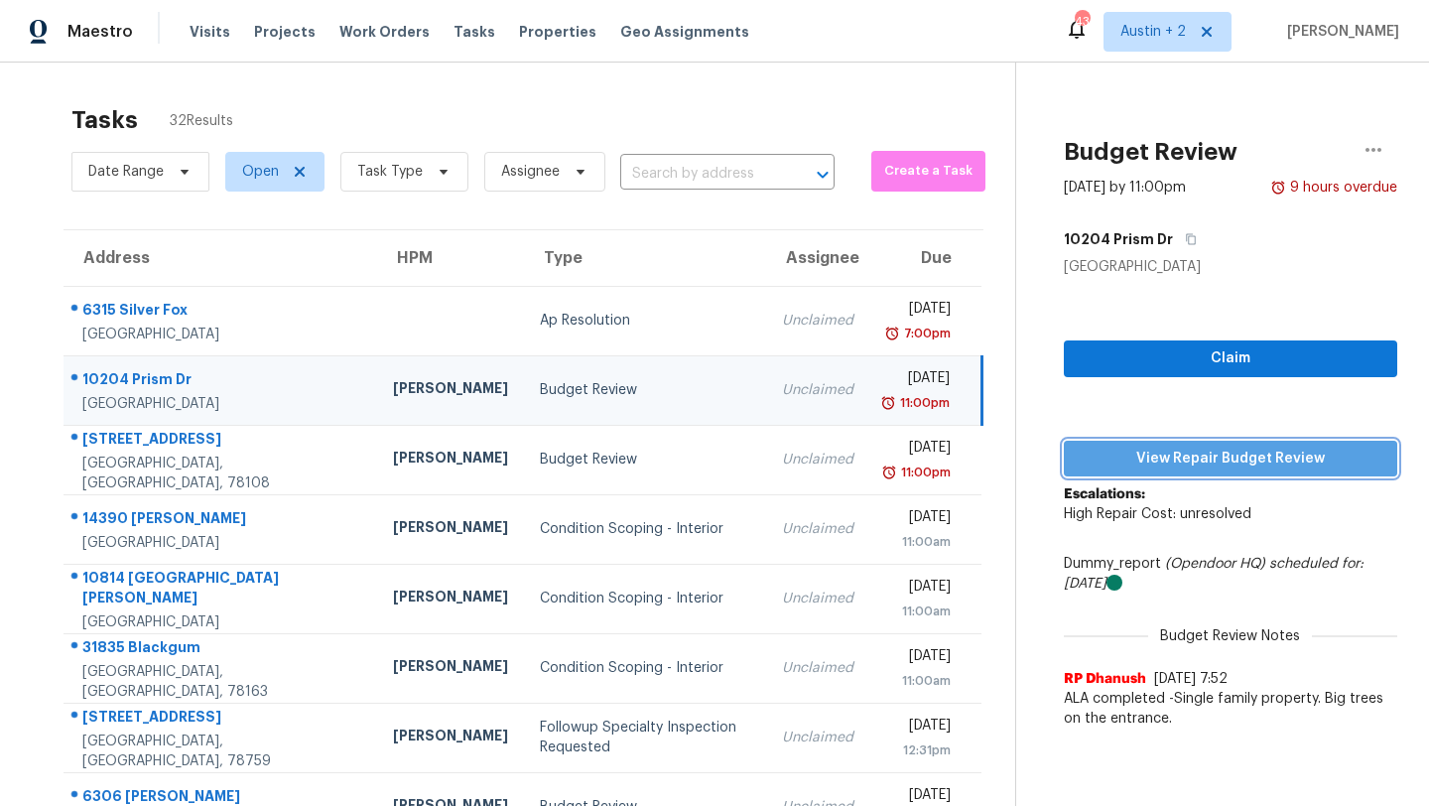
click at [1165, 471] on button "View Repair Budget Review" at bounding box center [1230, 459] width 333 height 37
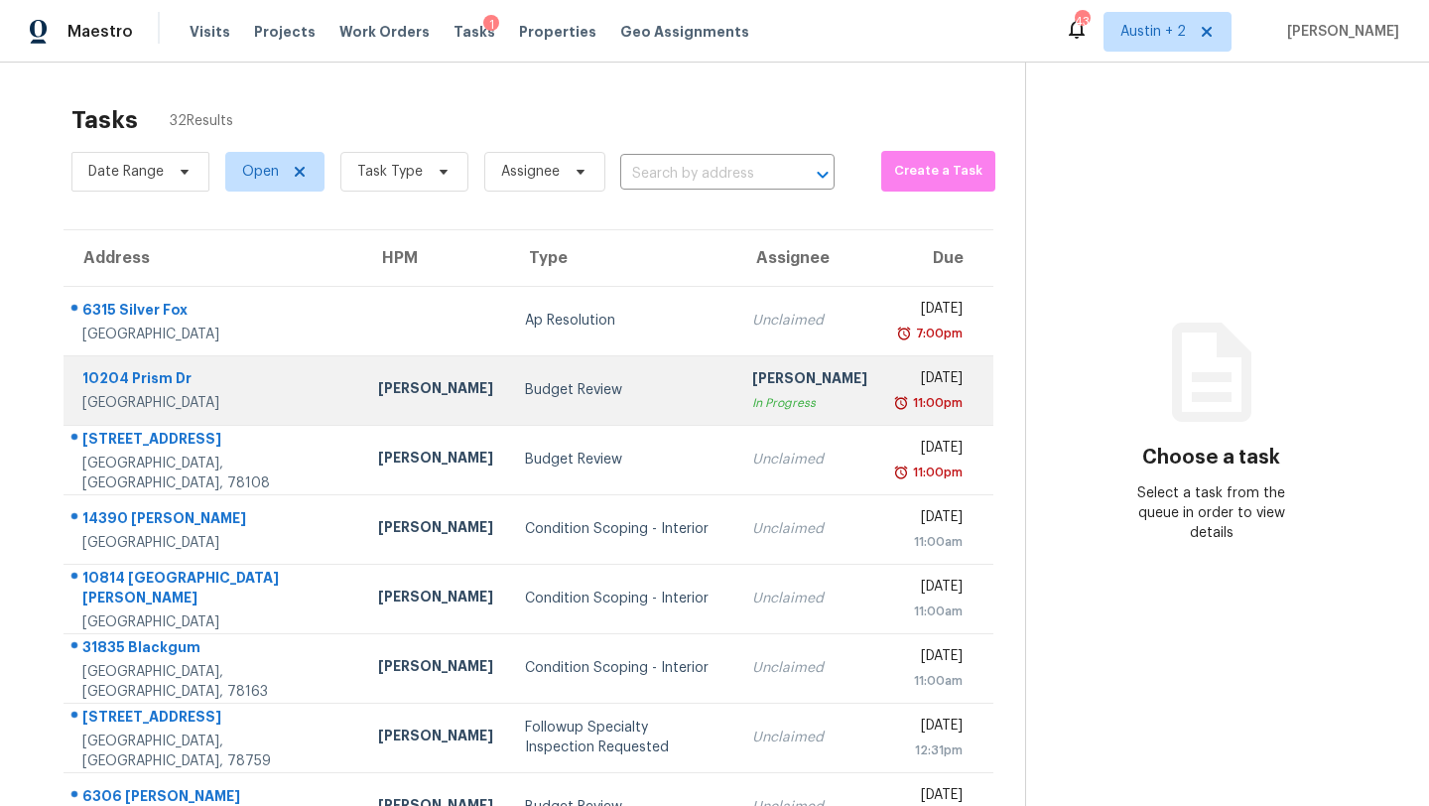
click at [525, 391] on div "Budget Review" at bounding box center [623, 390] width 196 height 20
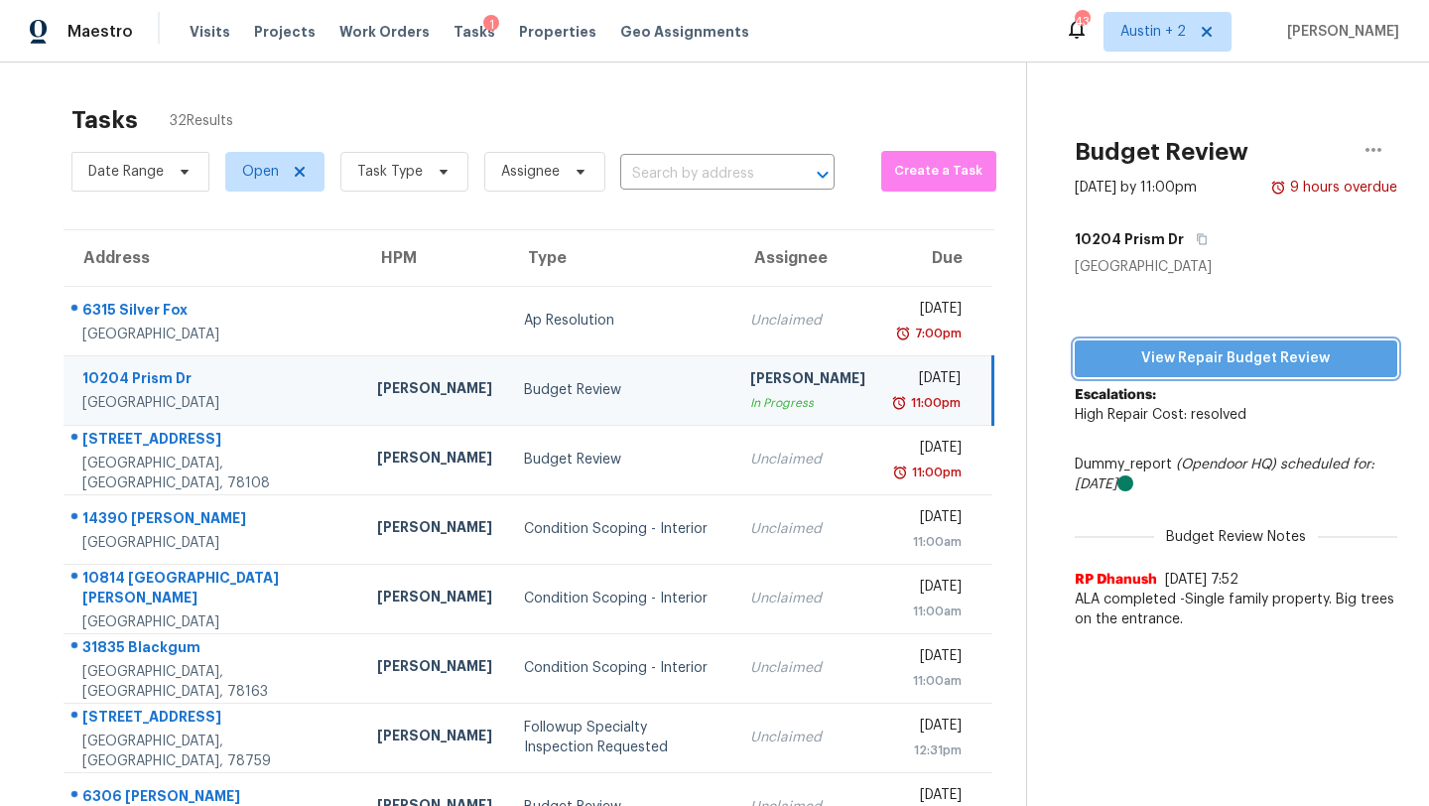
click at [1138, 367] on span "View Repair Budget Review" at bounding box center [1236, 358] width 291 height 25
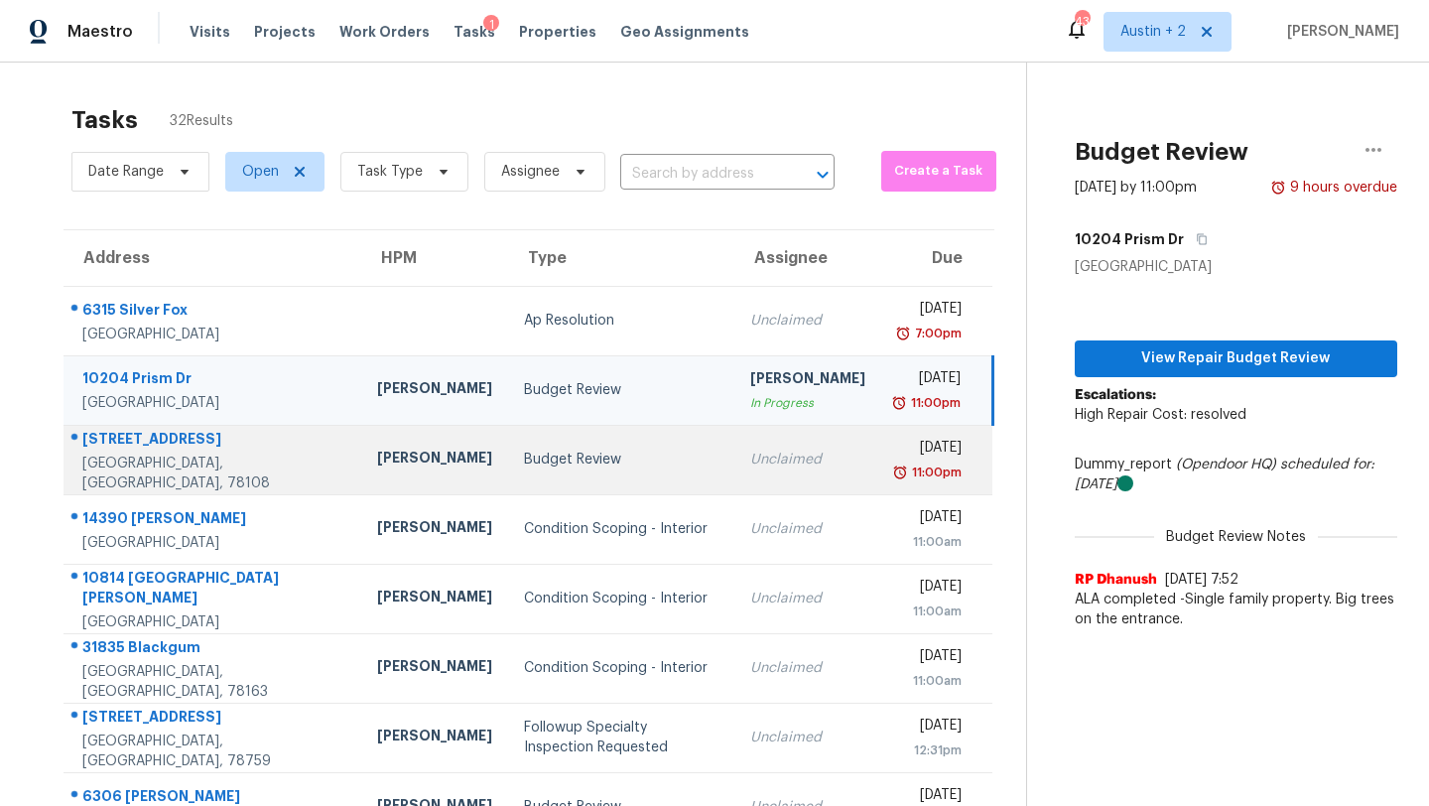
click at [529, 462] on div "Budget Review" at bounding box center [621, 460] width 194 height 20
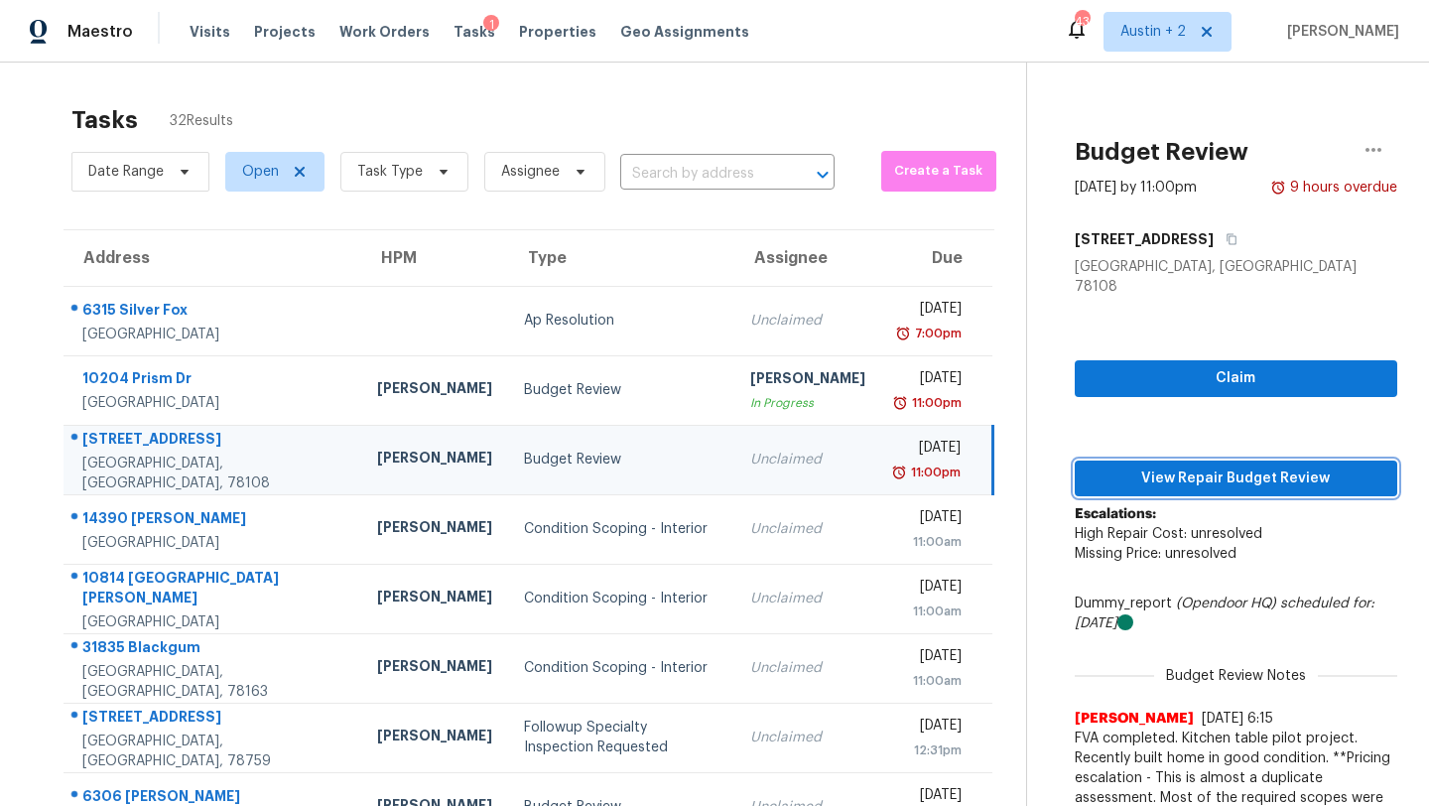
click at [1166, 466] on span "View Repair Budget Review" at bounding box center [1236, 478] width 291 height 25
